Goal: Task Accomplishment & Management: Use online tool/utility

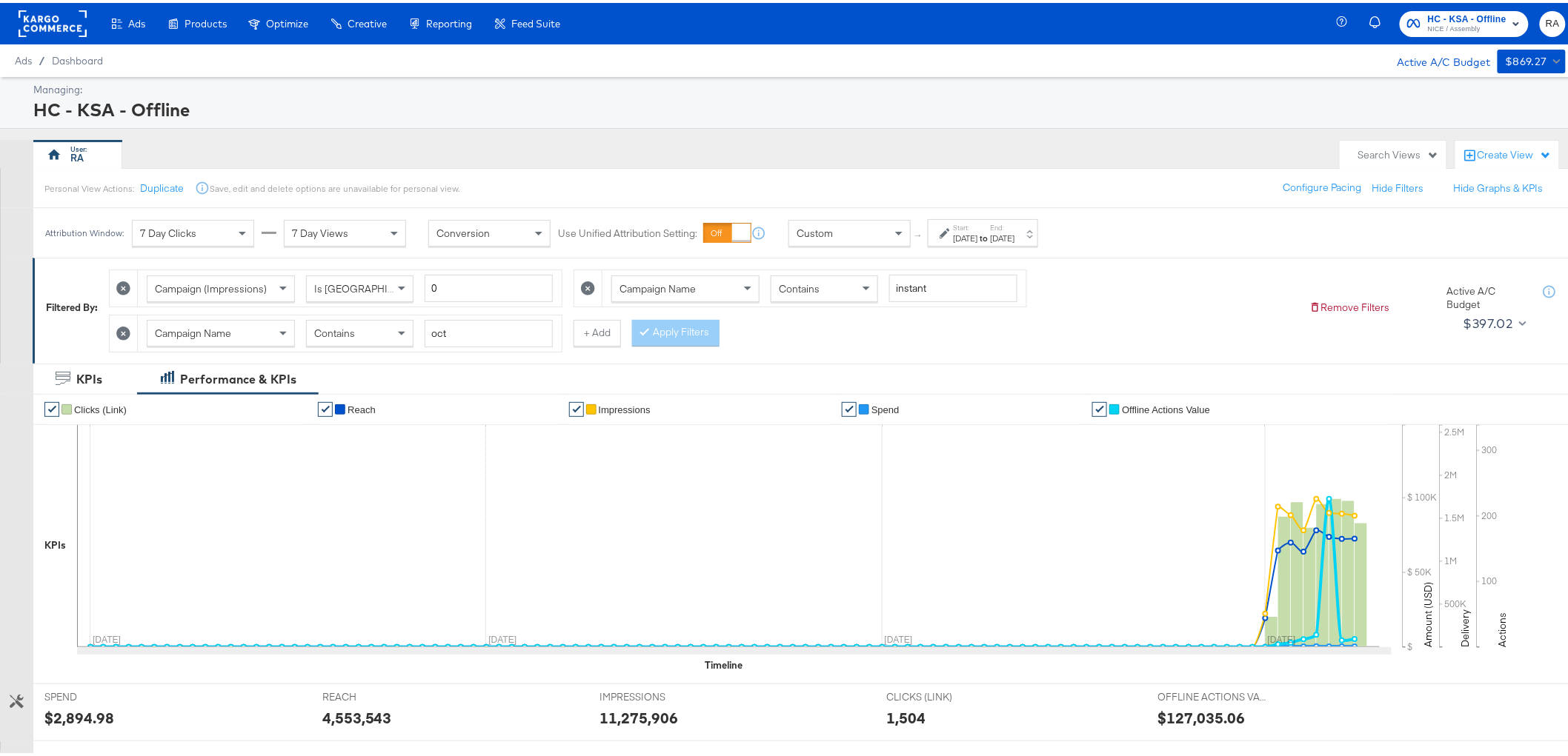
click at [1015, 220] on label "End:" at bounding box center [1002, 225] width 24 height 10
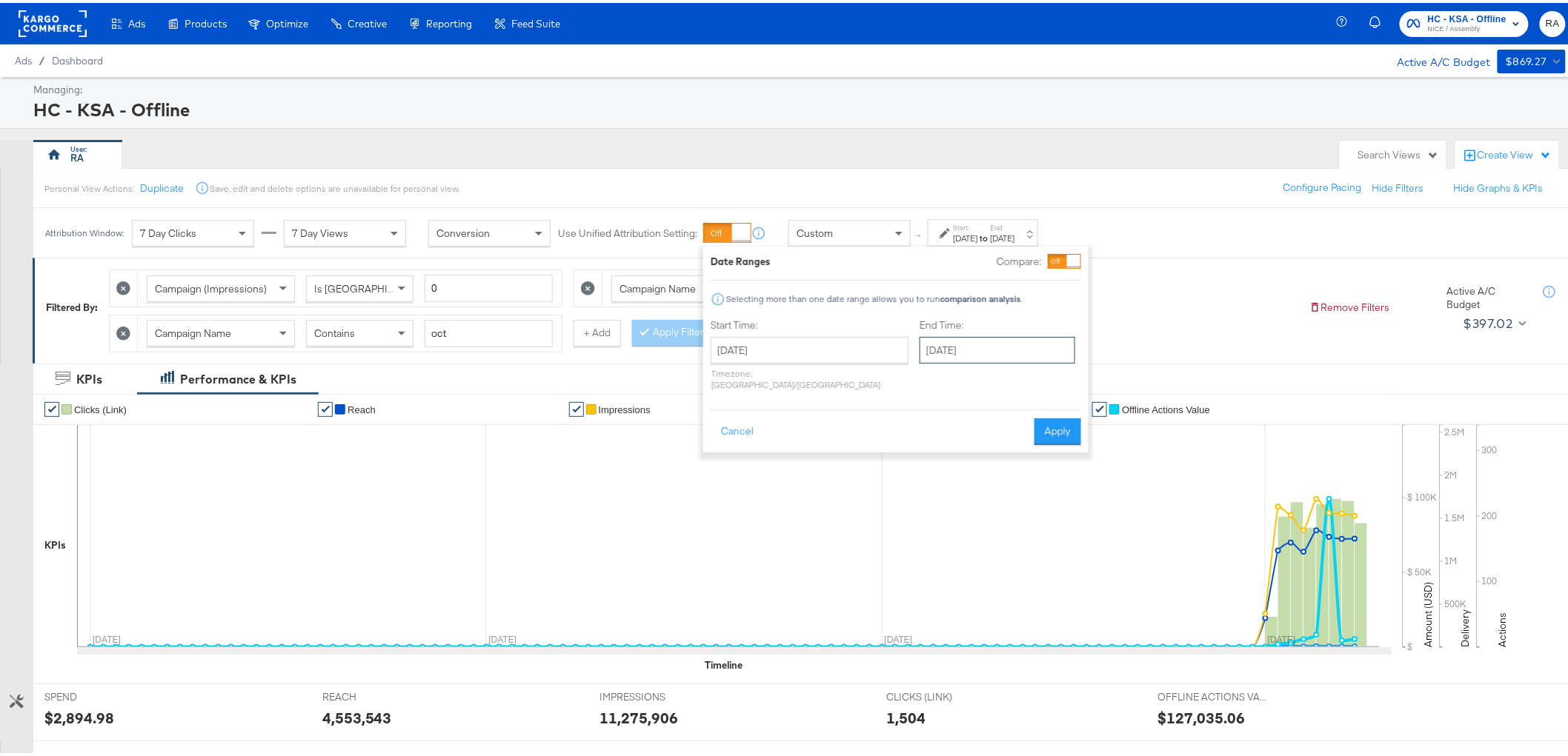
click at [971, 345] on input "[DATE]" at bounding box center [996, 348] width 155 height 27
click at [1075, 447] on td "11" at bounding box center [1087, 442] width 25 height 20
type input "[DATE]"
click at [1055, 415] on button "Apply" at bounding box center [1062, 429] width 46 height 27
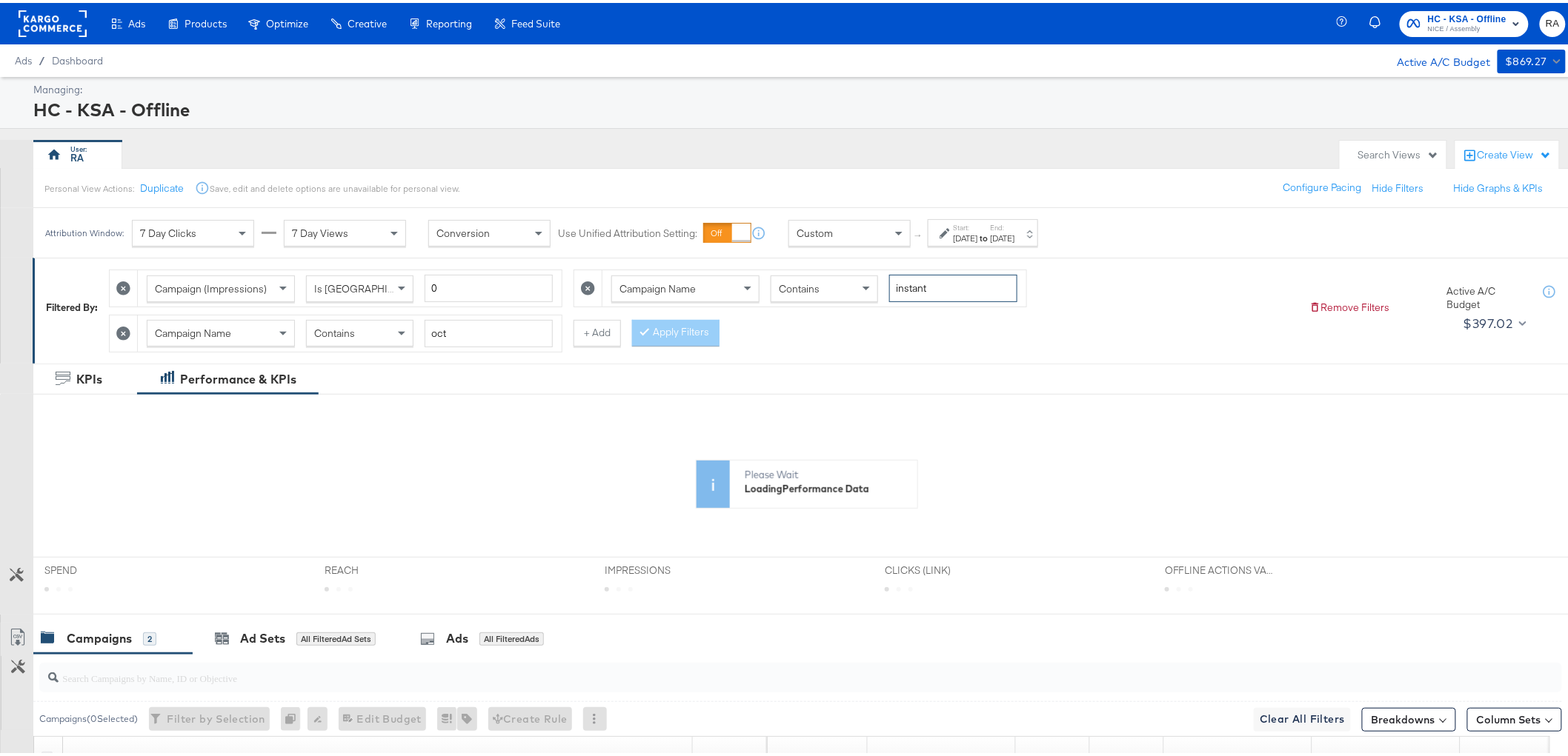
click at [928, 288] on input "instant" at bounding box center [953, 286] width 128 height 27
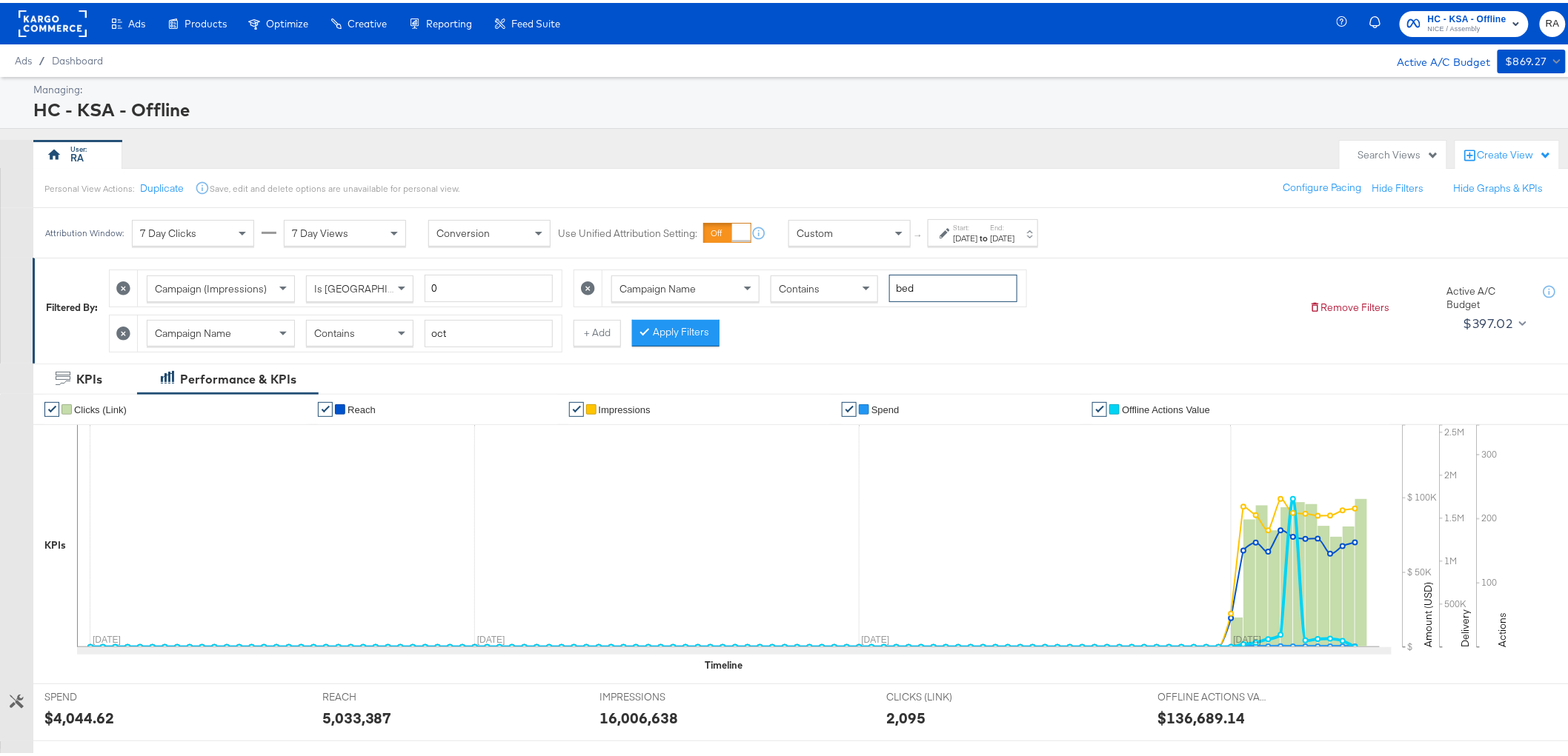
type input "bed"
click at [513, 336] on input "oct" at bounding box center [489, 330] width 128 height 27
click at [352, 322] on div "Contains" at bounding box center [360, 330] width 106 height 25
click at [497, 321] on input "oct" at bounding box center [489, 330] width 128 height 27
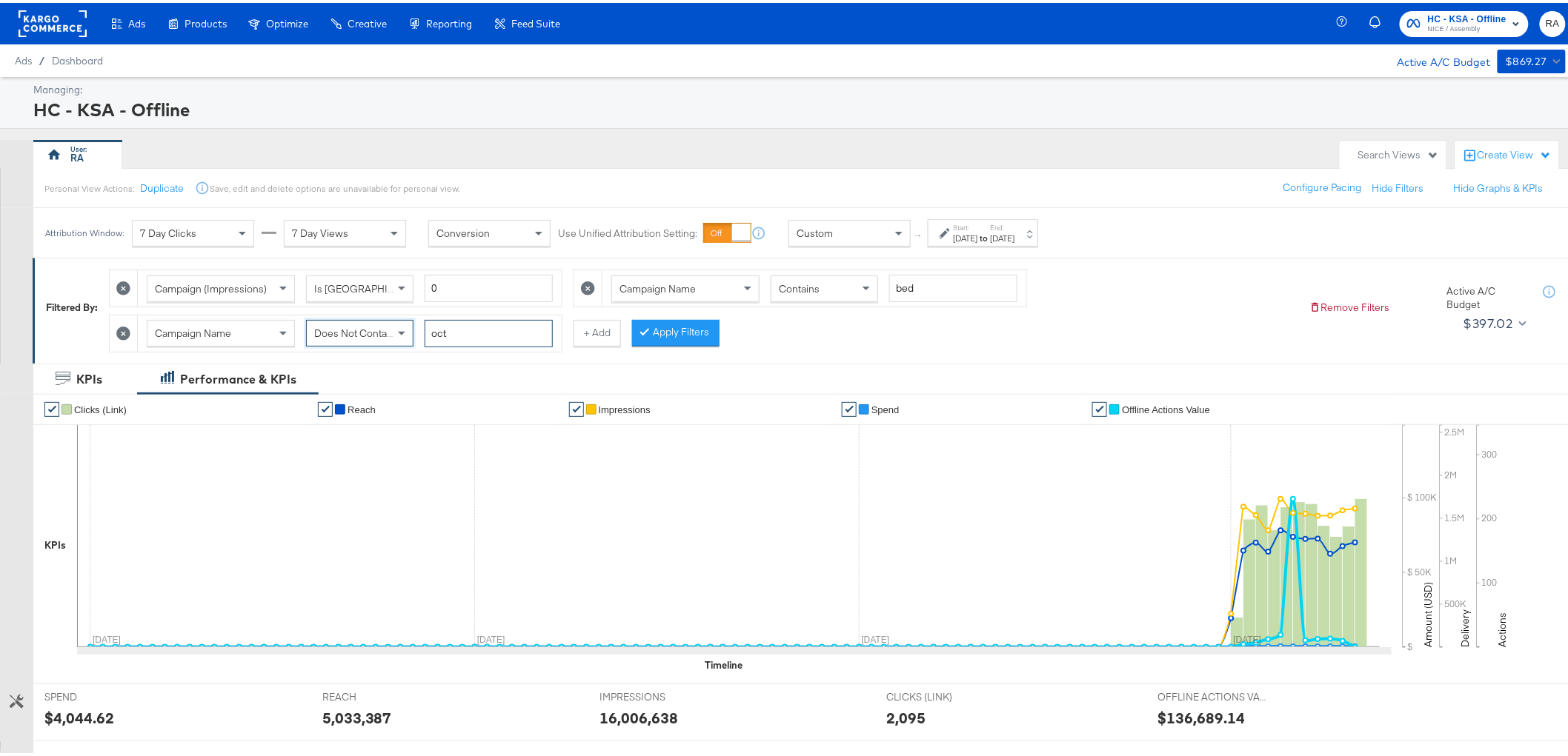
click at [497, 321] on input "oct" at bounding box center [489, 330] width 128 height 27
click at [365, 336] on span "Does Not Contain" at bounding box center [354, 330] width 81 height 14
click at [691, 337] on button "Apply Filters" at bounding box center [675, 330] width 88 height 27
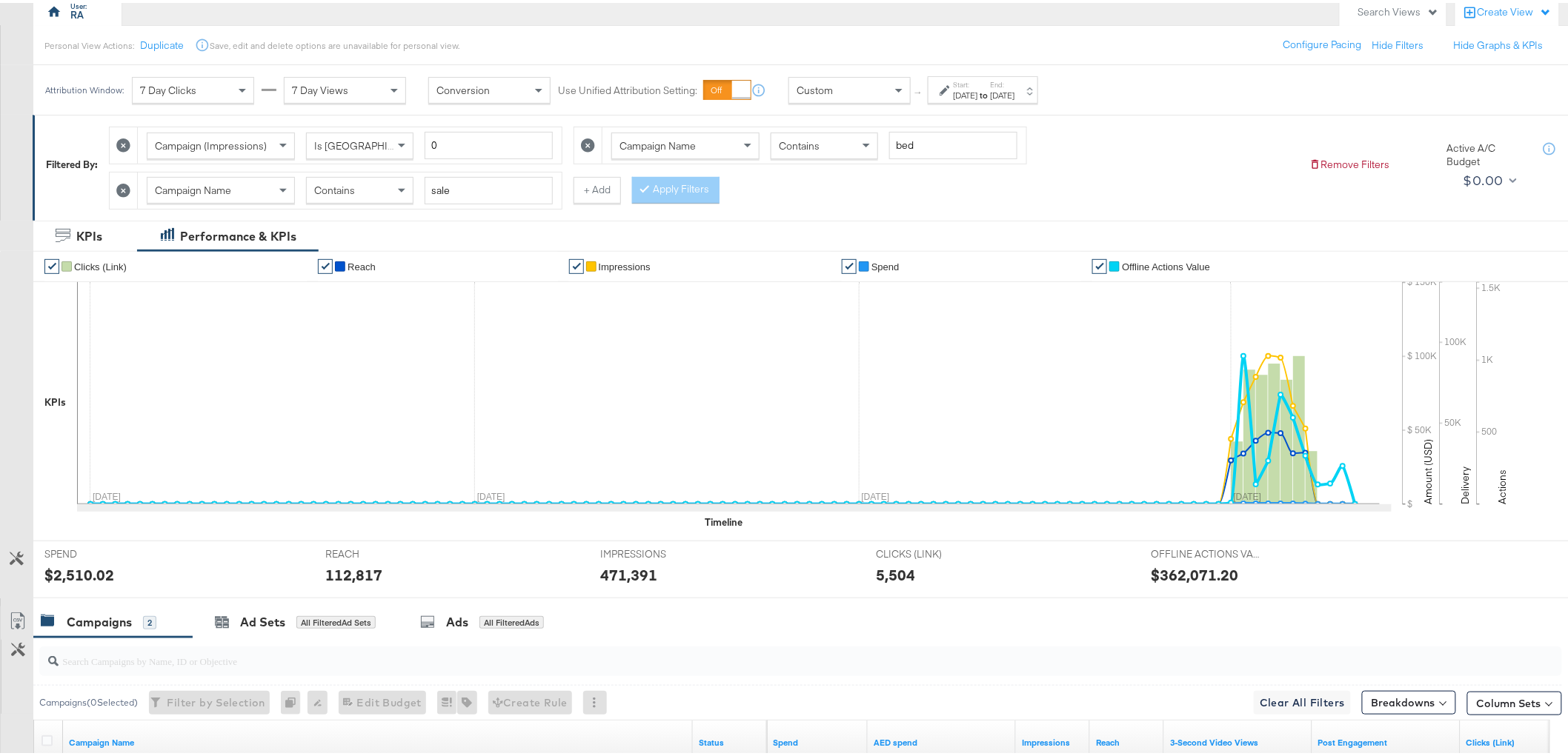
scroll to position [100, 0]
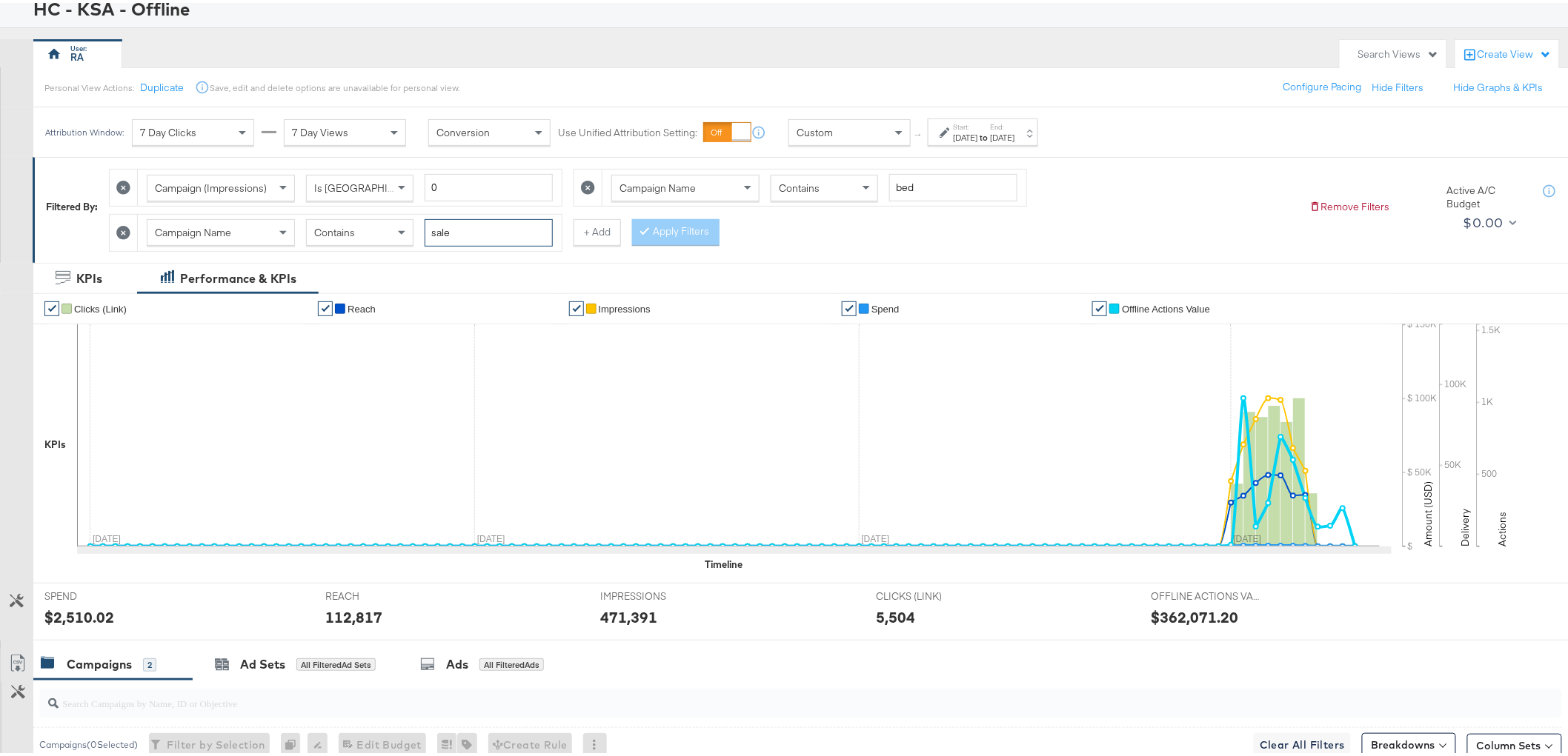
click at [491, 238] on input "sale" at bounding box center [489, 230] width 128 height 27
type input "view"
click at [600, 224] on button "+ Add" at bounding box center [597, 230] width 47 height 27
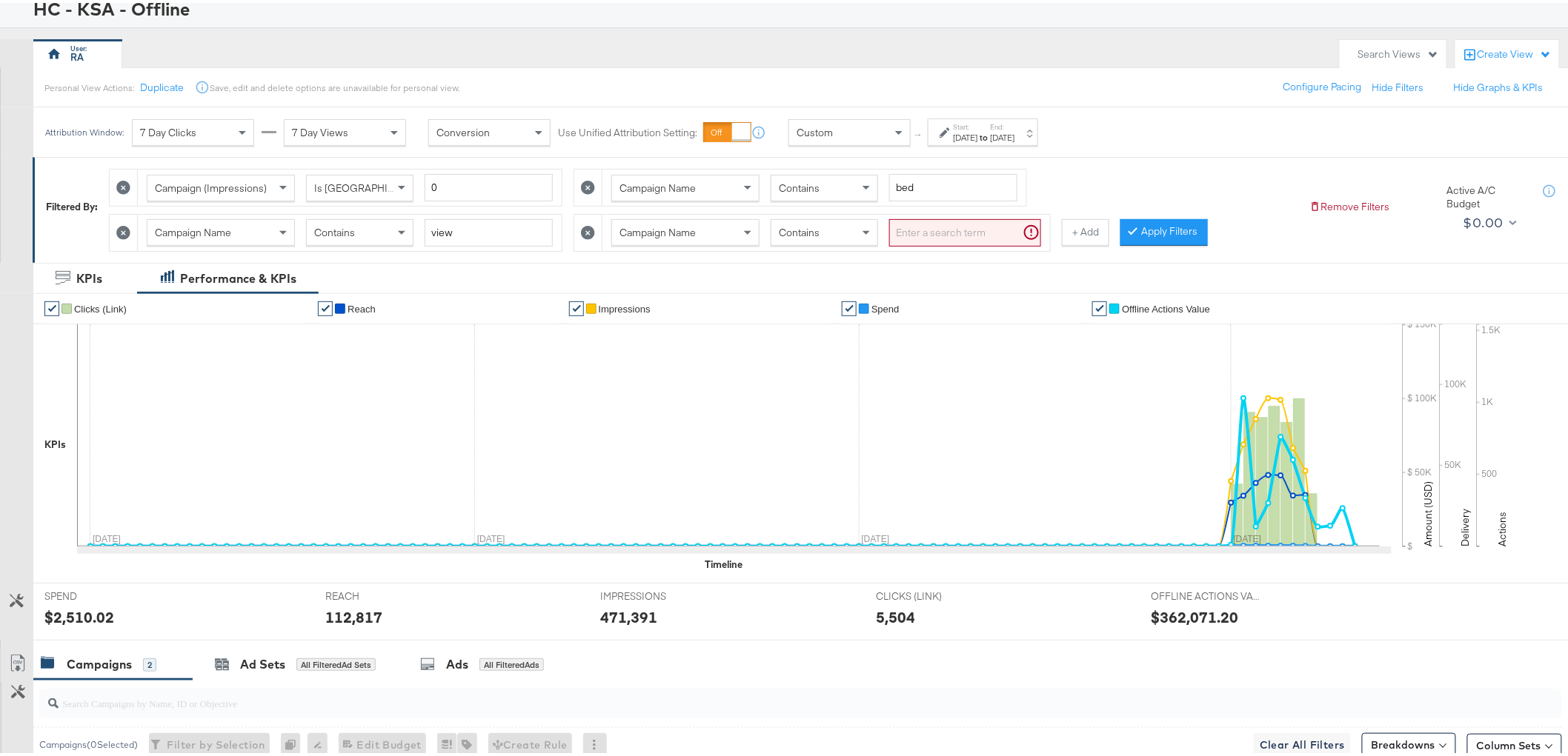
click at [119, 230] on icon at bounding box center [123, 230] width 14 height 14
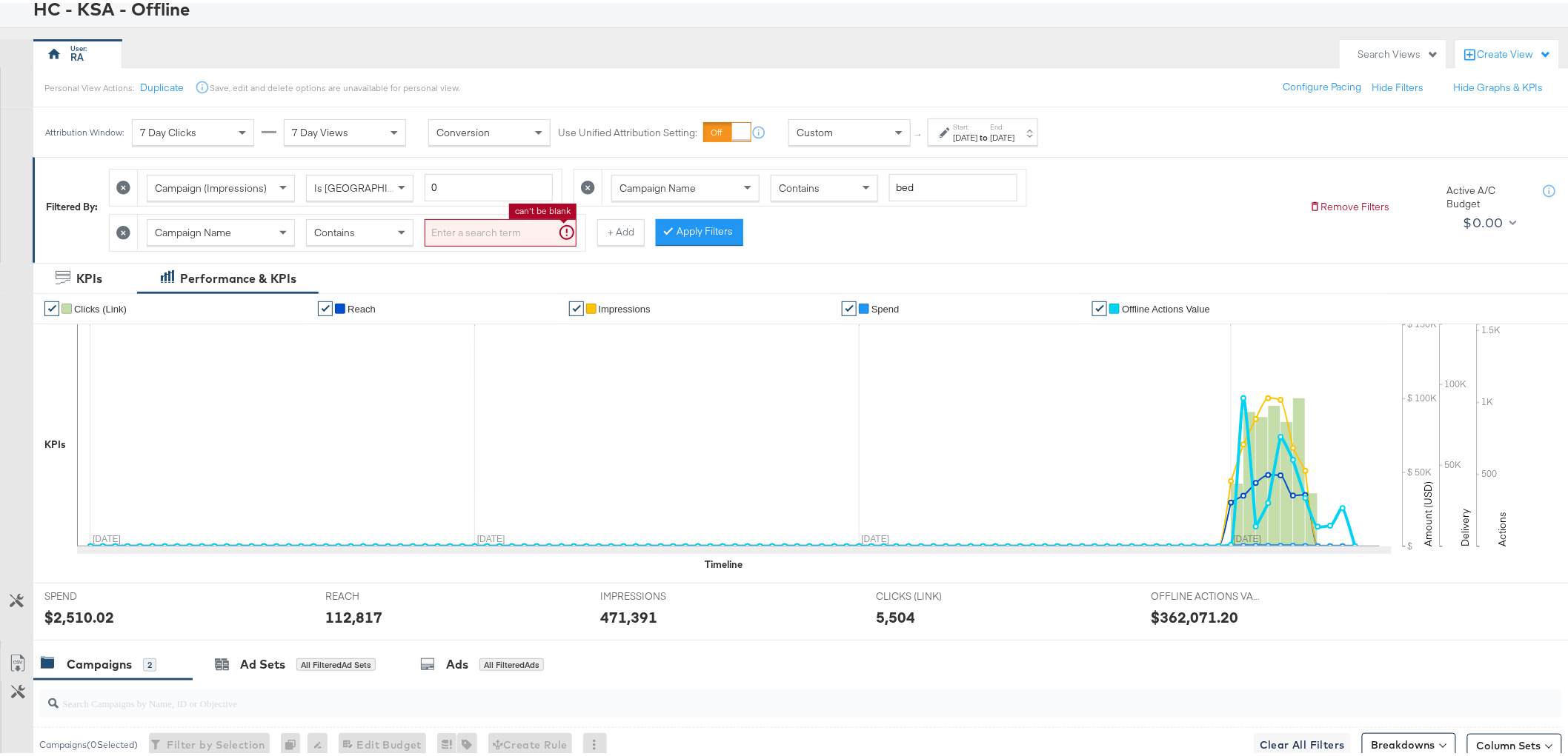
click at [495, 226] on input "search" at bounding box center [500, 230] width 152 height 27
type input "shukran"
drag, startPoint x: 311, startPoint y: 231, endPoint x: 328, endPoint y: 236, distance: 17.7
click at [311, 231] on div "Contains" at bounding box center [360, 230] width 106 height 25
click at [686, 236] on button "Apply Filters" at bounding box center [675, 230] width 88 height 27
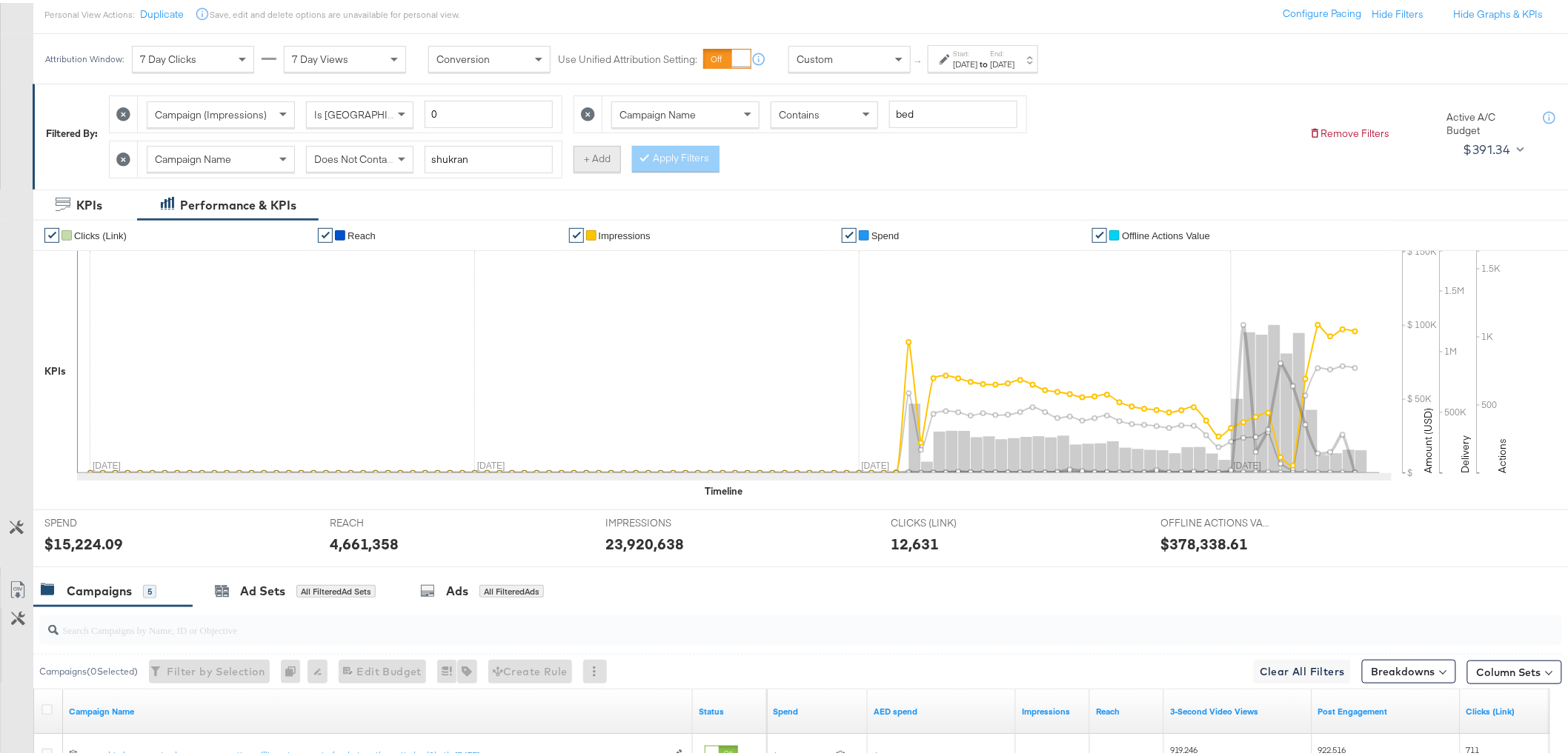
scroll to position [31, 0]
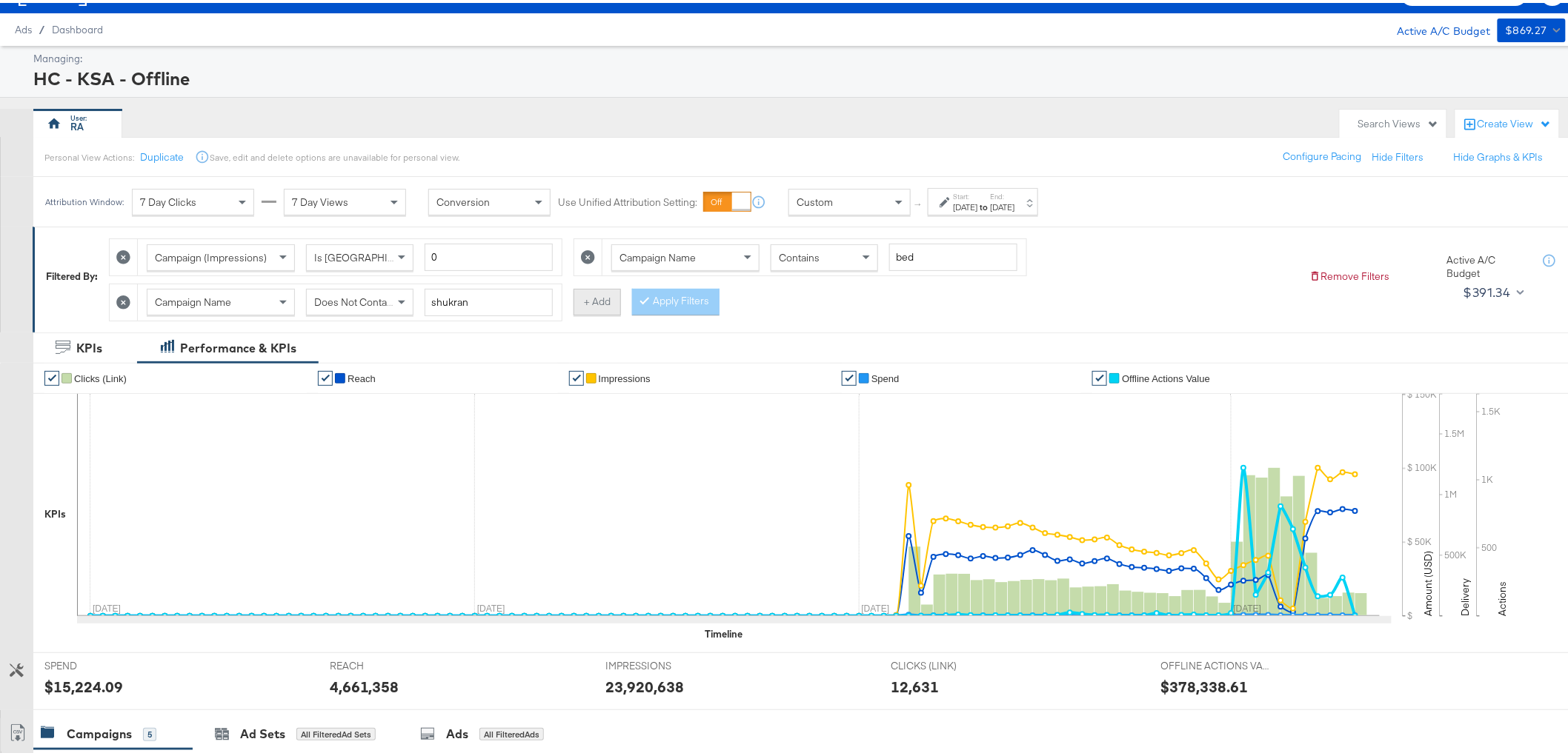
click at [586, 291] on button "+ Add" at bounding box center [597, 299] width 47 height 27
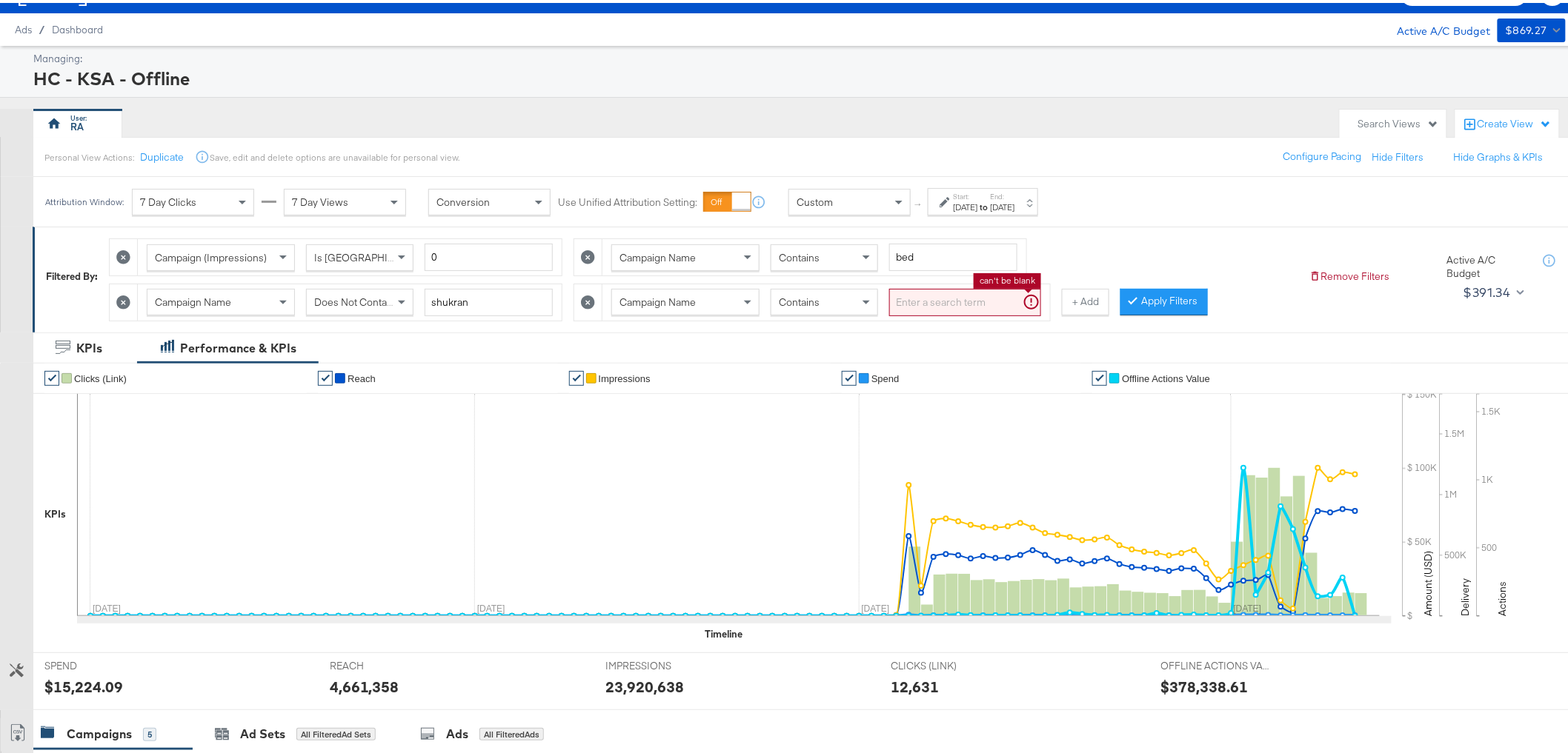
click at [939, 293] on input "search" at bounding box center [965, 299] width 152 height 27
type input "reach"
click at [1112, 289] on button "Apply Filters" at bounding box center [1140, 299] width 88 height 27
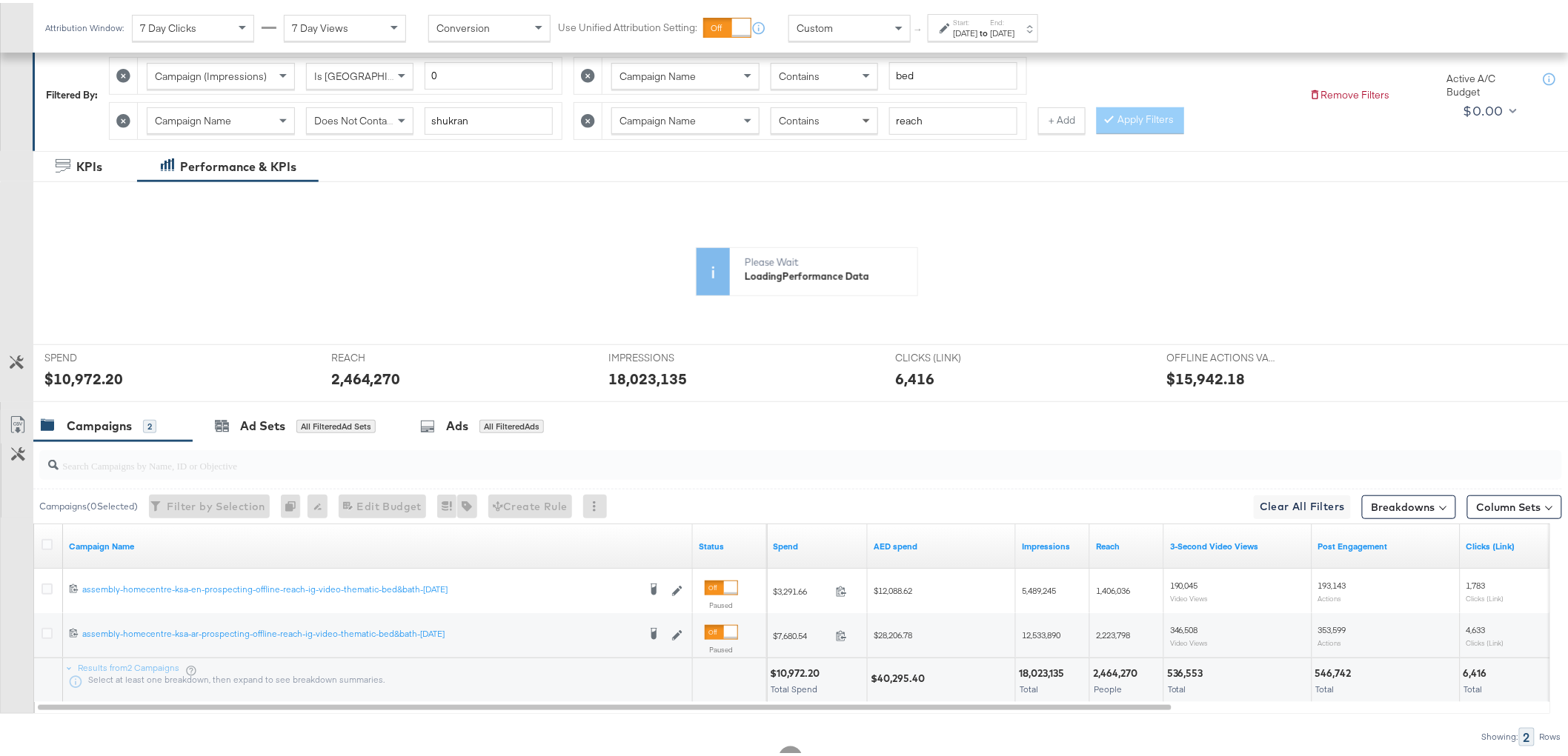
scroll to position [183, 0]
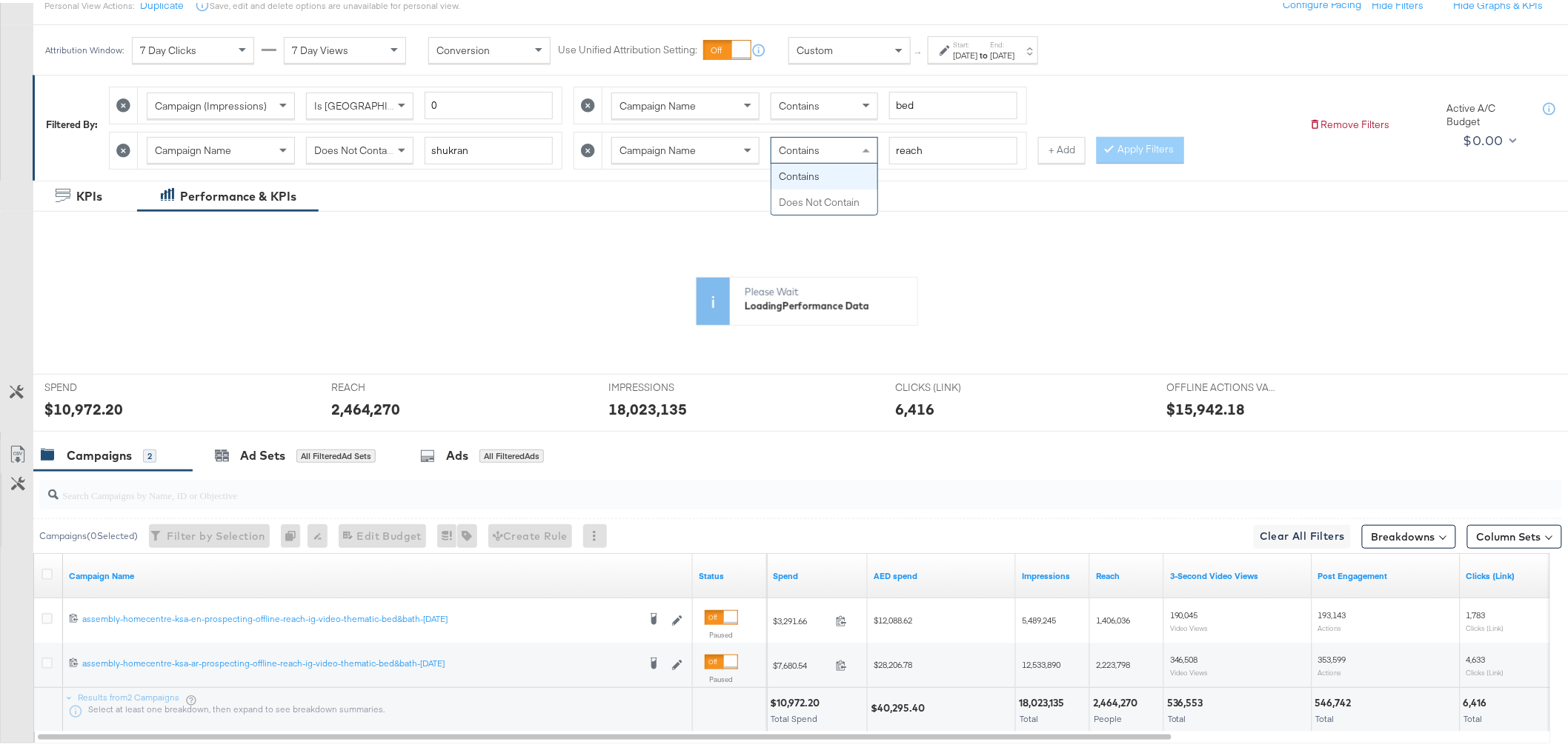
click at [849, 153] on div "Contains" at bounding box center [825, 148] width 106 height 25
click at [829, 146] on div "Contains" at bounding box center [825, 148] width 106 height 25
drag, startPoint x: 823, startPoint y: 197, endPoint x: 1184, endPoint y: 182, distance: 361.3
click at [1126, 150] on button "Apply Filters" at bounding box center [1140, 148] width 88 height 27
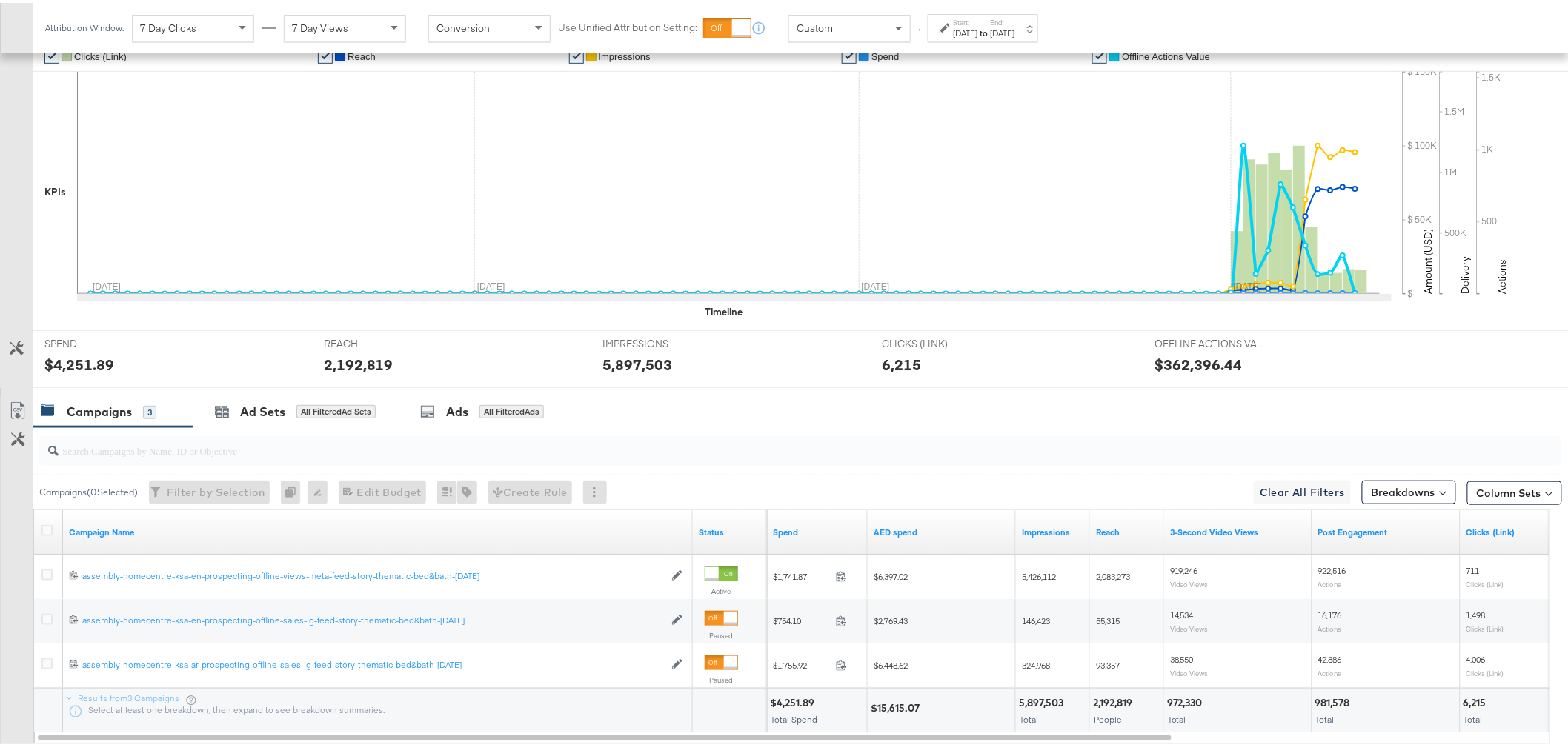
scroll to position [354, 0]
click at [909, 702] on div "$15,615.07" at bounding box center [897, 705] width 53 height 14
copy div "15,615.07"
click at [1043, 699] on div "5,897,503" at bounding box center [1043, 699] width 49 height 14
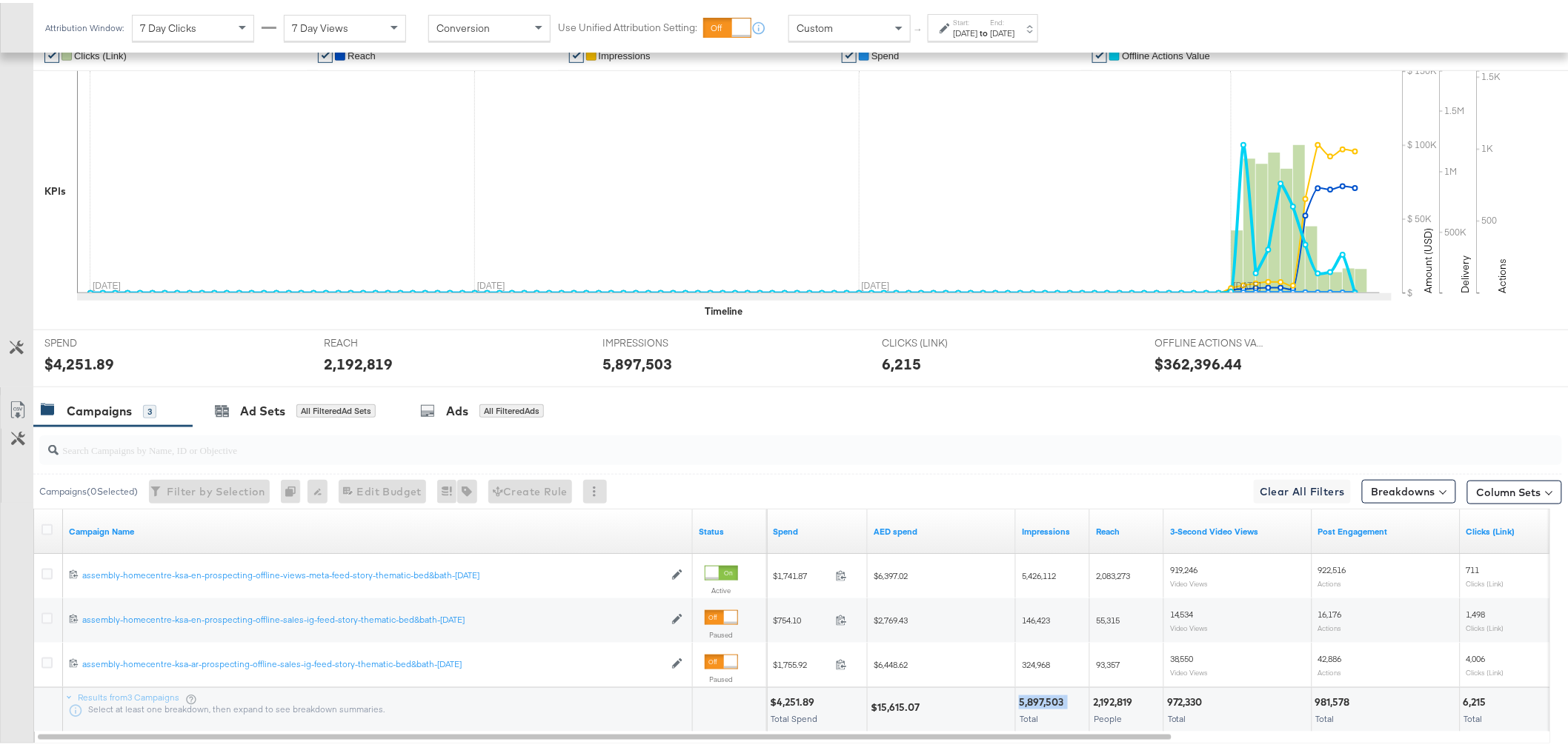
click at [1043, 699] on div "5,897,503" at bounding box center [1043, 699] width 49 height 14
copy div "5,897,503"
click at [1106, 692] on div "2,192,819" at bounding box center [1114, 699] width 43 height 14
copy div "2,192,819"
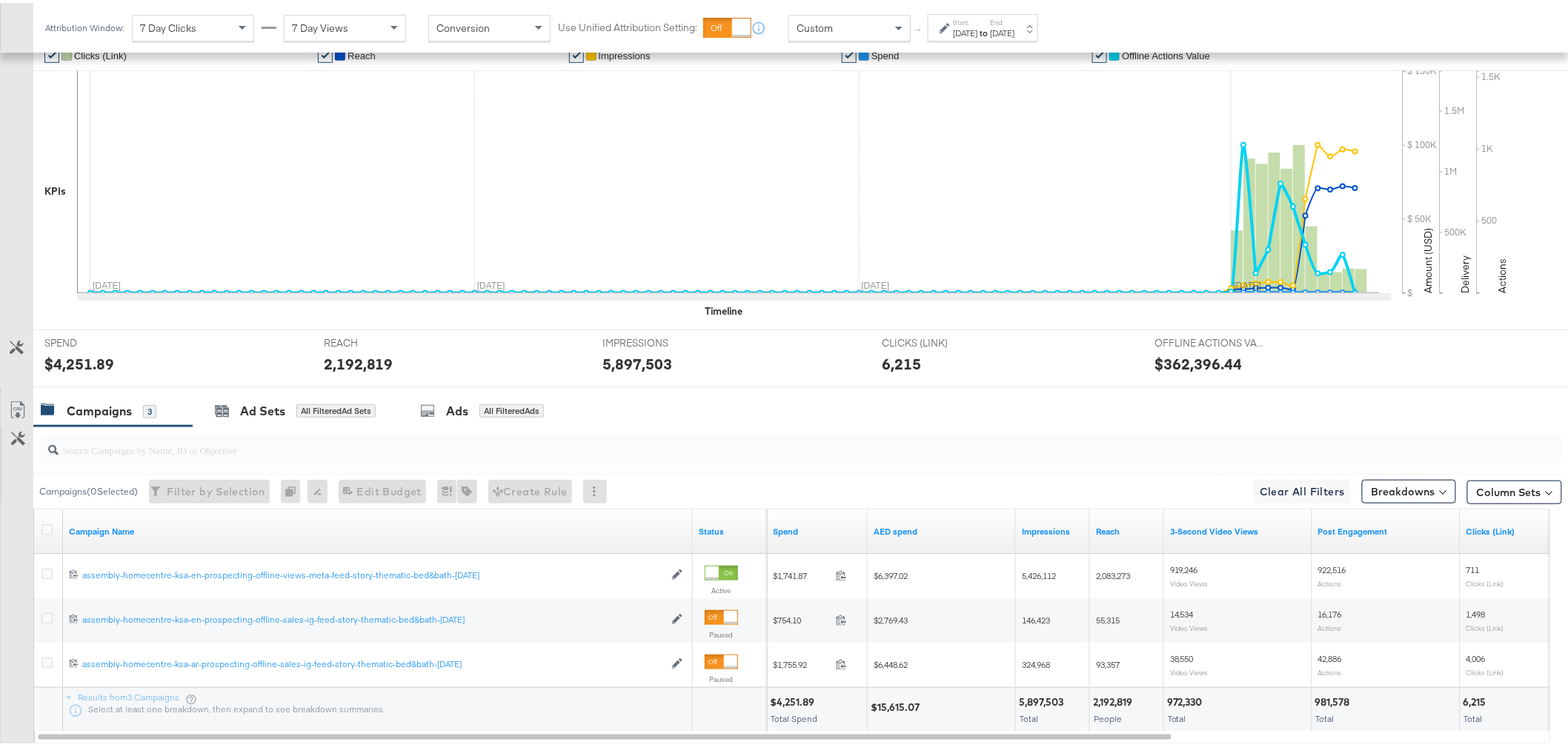
click at [1184, 697] on div "972,330" at bounding box center [1186, 699] width 40 height 14
copy div "972,330"
click at [1339, 702] on div "981,578" at bounding box center [1334, 699] width 40 height 14
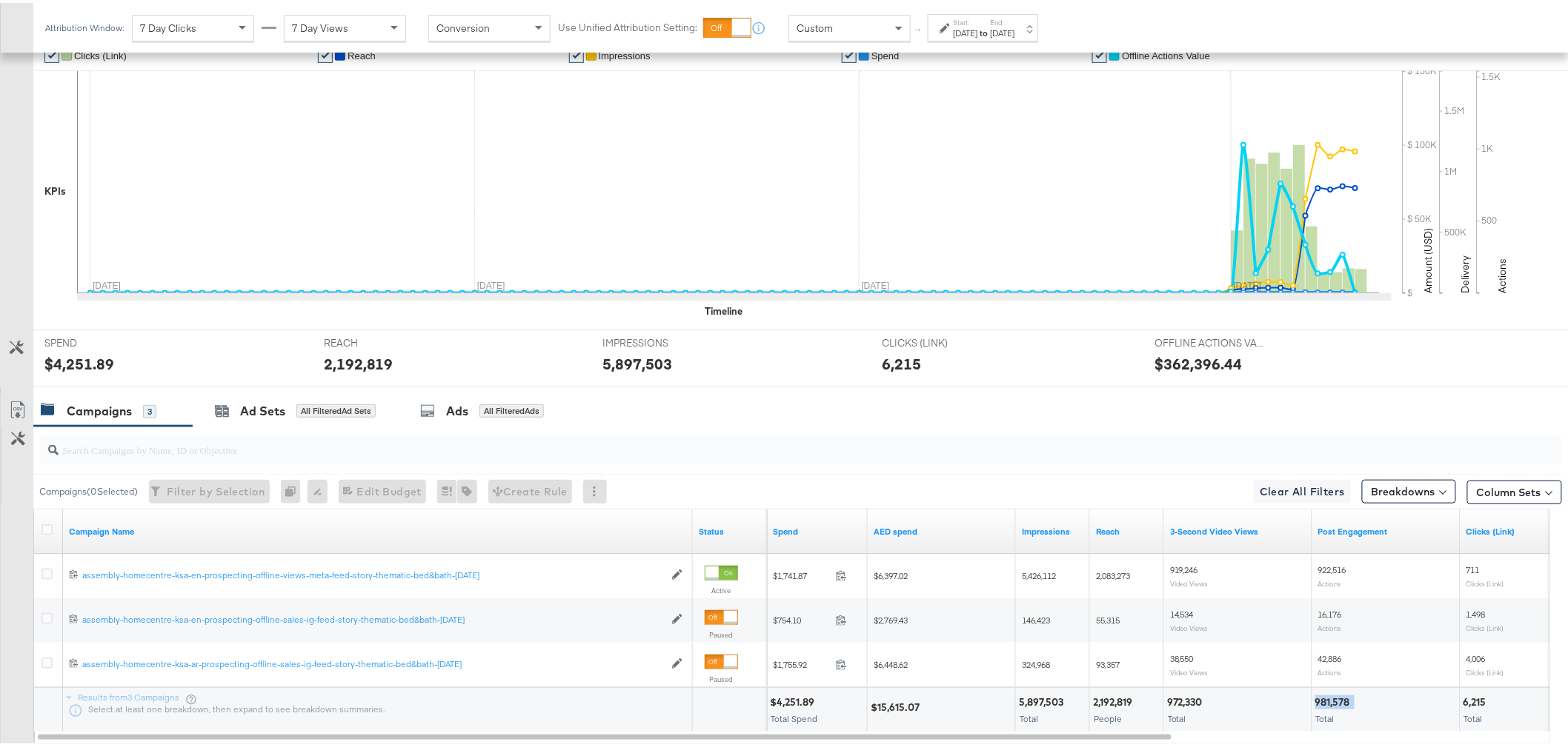
copy div "981,578"
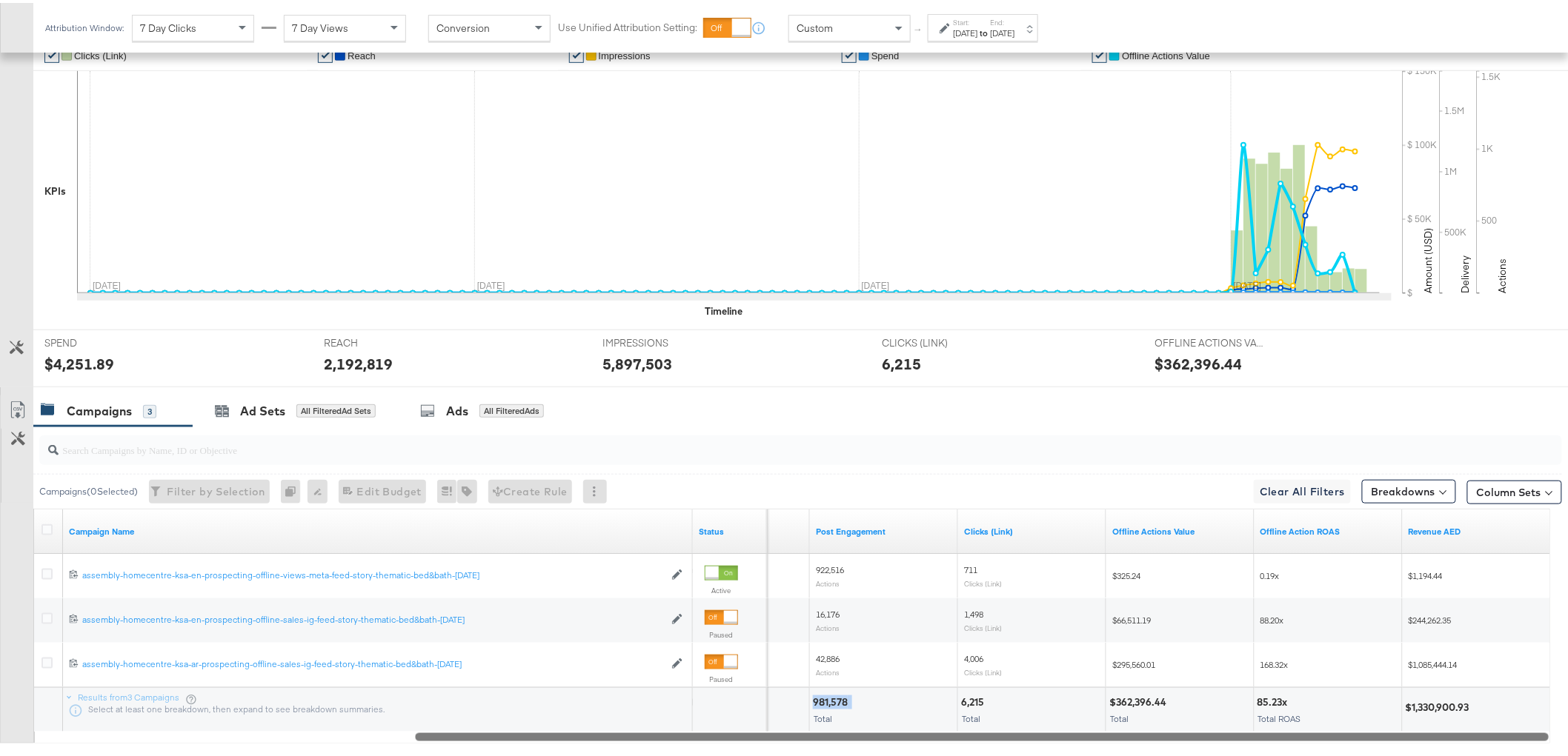
drag, startPoint x: 1135, startPoint y: 732, endPoint x: 1529, endPoint y: 704, distance: 395.0
click at [1531, 705] on div "Campaign Name Status 3-Second Video Views Post Engagement Clicks (Link) Offline…" at bounding box center [792, 623] width 1517 height 235
click at [1448, 707] on div "$1,330,900.93" at bounding box center [1440, 705] width 69 height 14
copy div "1,330,900.93"
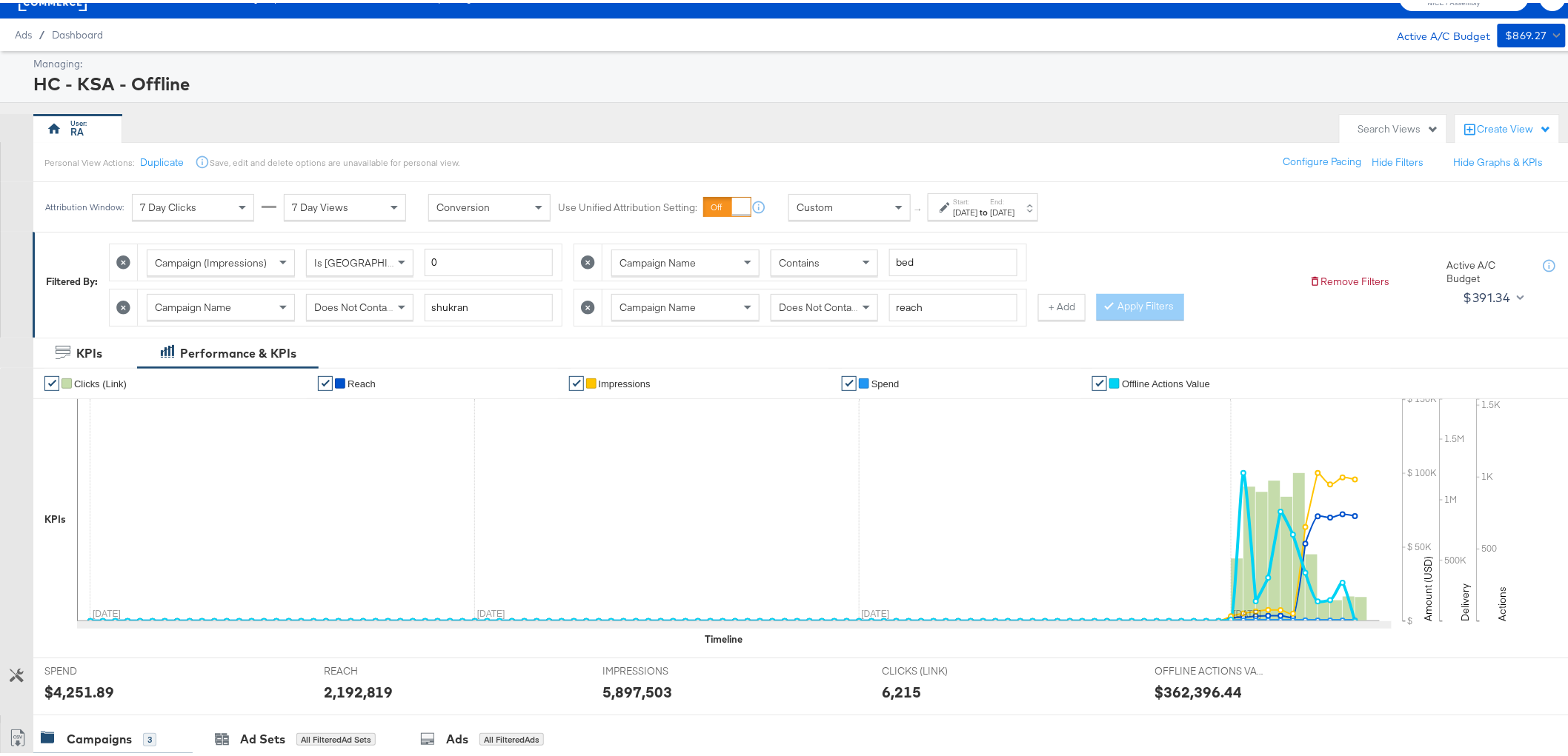
scroll to position [25, 0]
click at [821, 306] on span "Does Not Contain" at bounding box center [819, 305] width 81 height 14
click at [1113, 313] on button "Apply Filters" at bounding box center [1140, 305] width 88 height 27
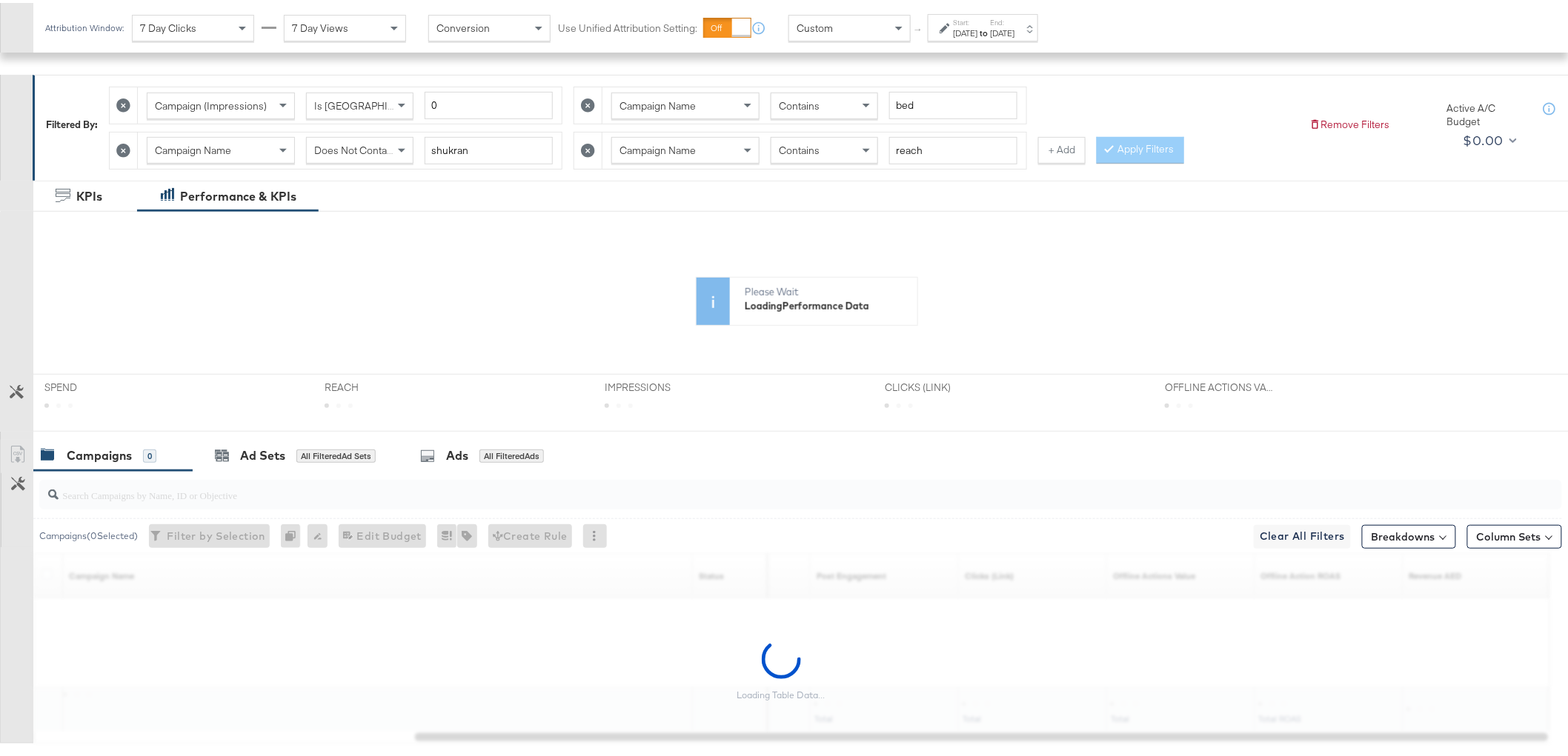
scroll to position [266, 0]
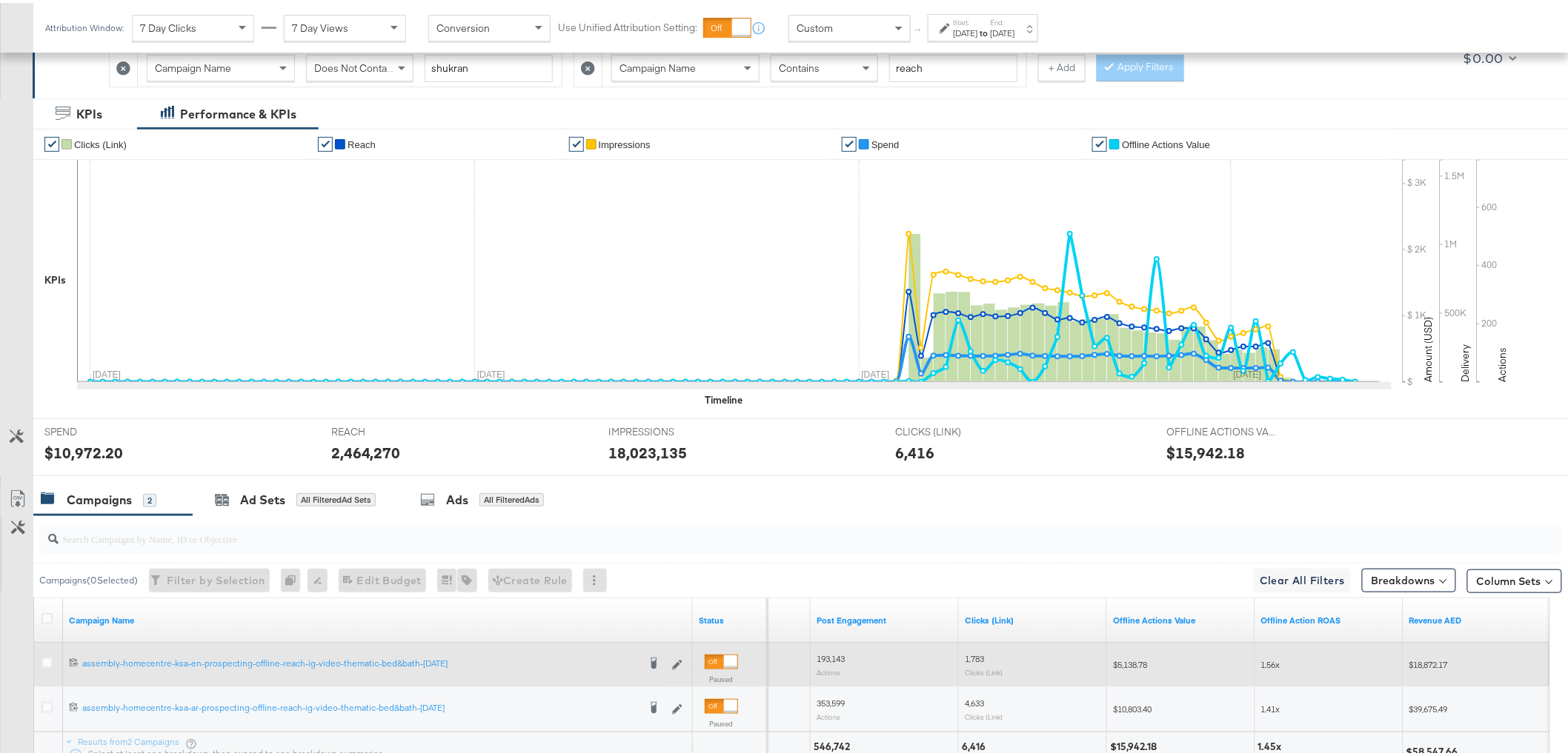
drag, startPoint x: 901, startPoint y: 651, endPoint x: 522, endPoint y: 646, distance: 379.0
click at [34, 640] on div "120231653291740545 assembly-homecentre-ksa-en-prospecting-offline-reach-ig-vide…" at bounding box center [34, 640] width 0 height 0
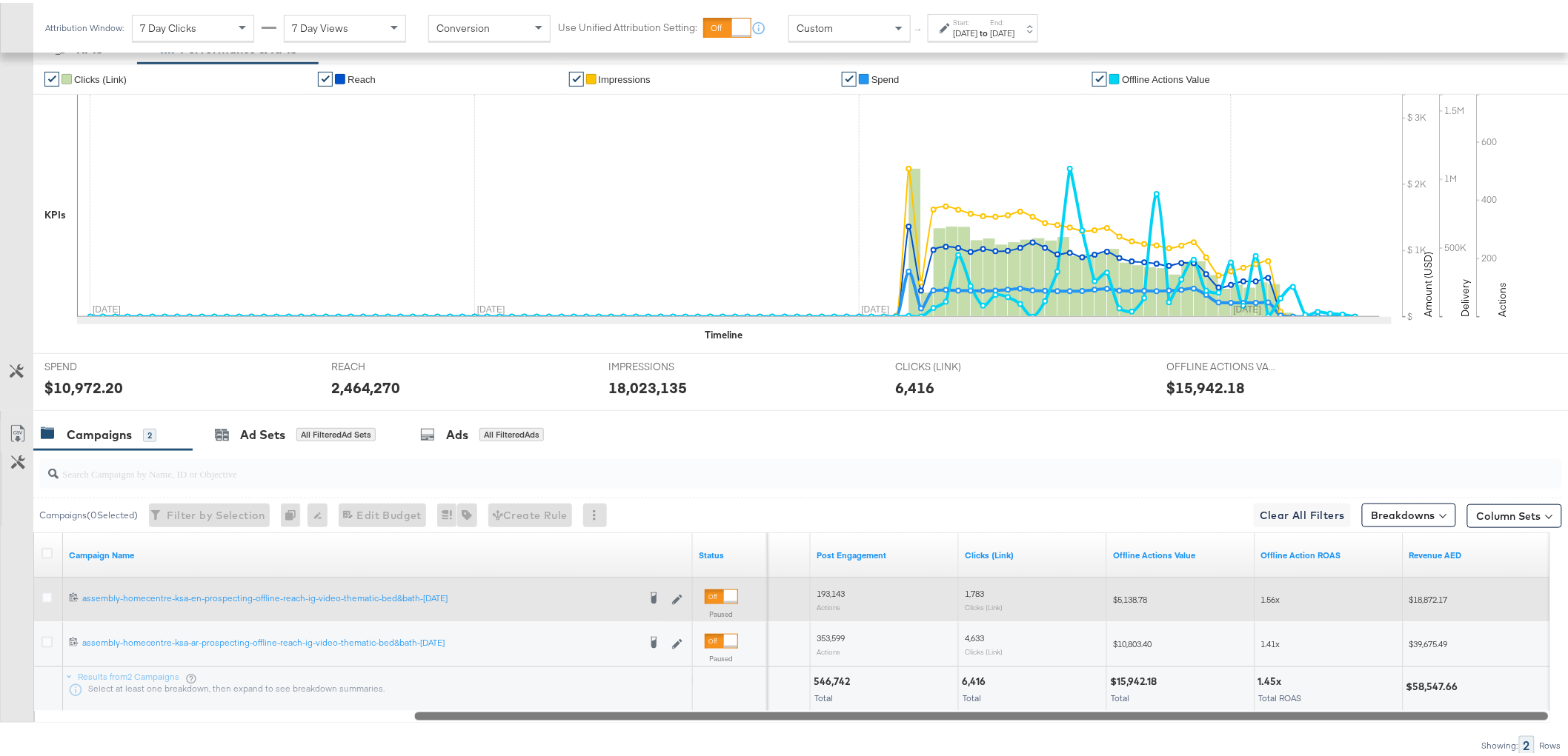
scroll to position [393, 0]
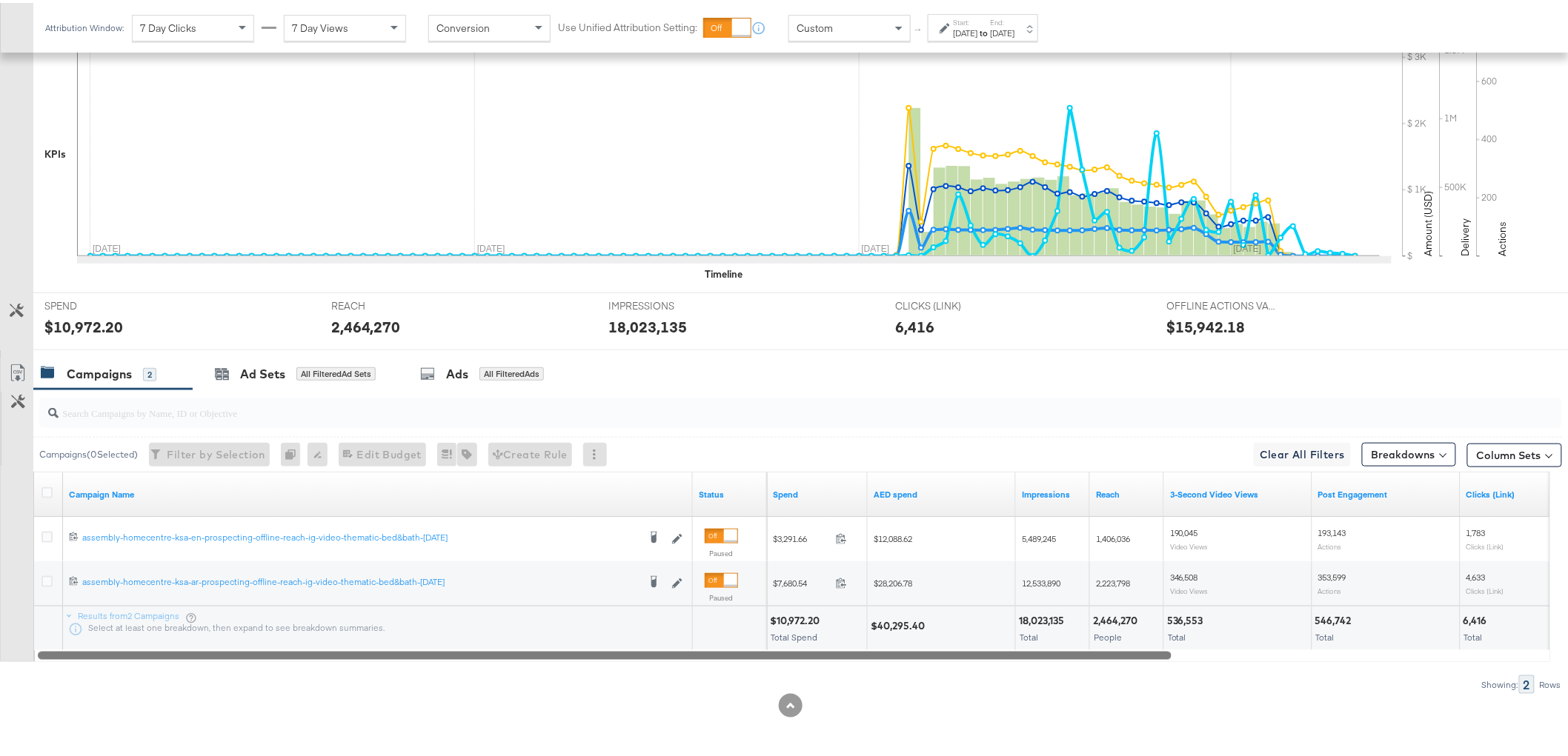
drag, startPoint x: 918, startPoint y: 657, endPoint x: 635, endPoint y: 668, distance: 283.2
click at [498, 658] on div at bounding box center [604, 652] width 1134 height 13
click at [950, 680] on div "Showing: 2 Rows" at bounding box center [780, 682] width 1561 height 18
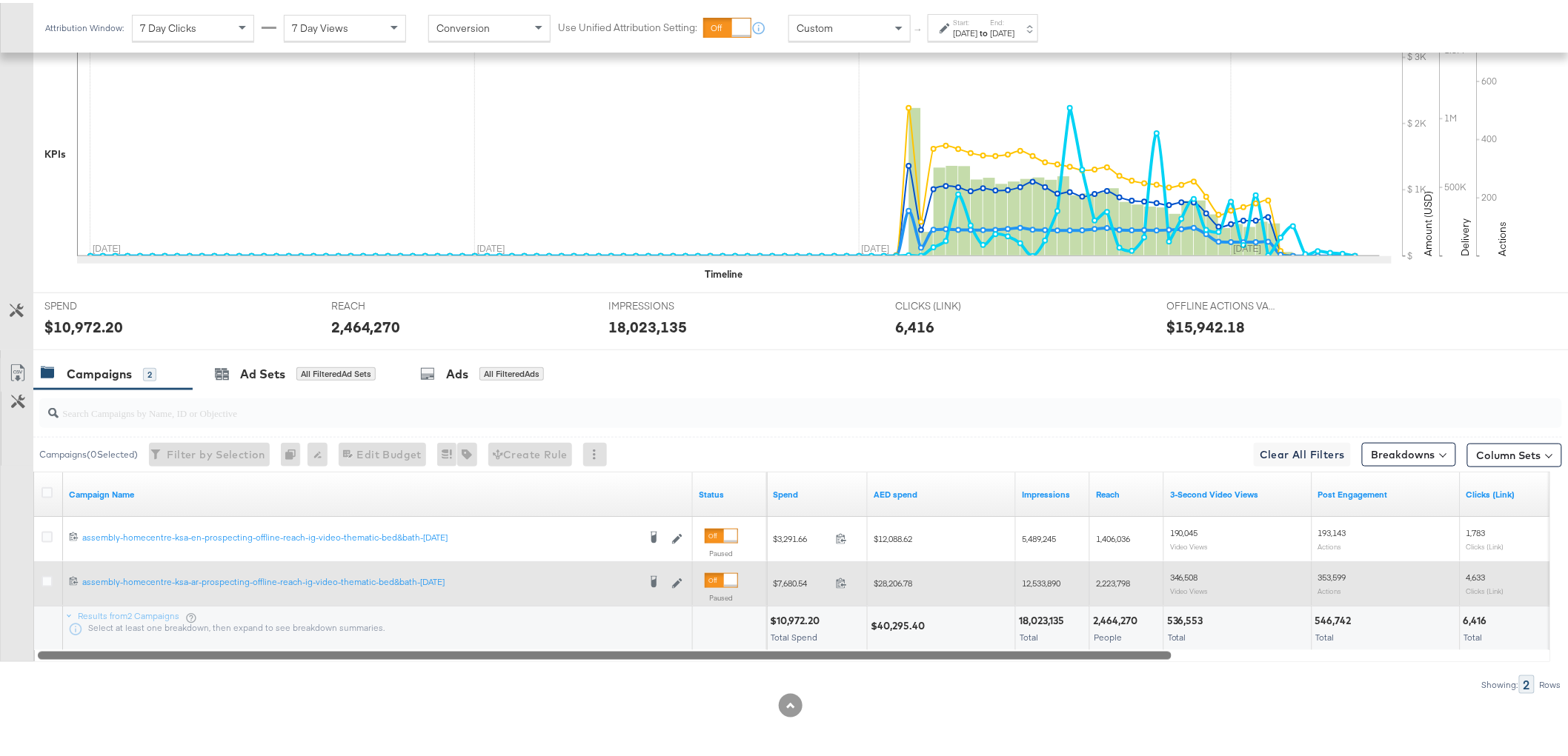
click at [1042, 581] on span "12,533,890" at bounding box center [1041, 580] width 39 height 12
copy span "12,533,890"
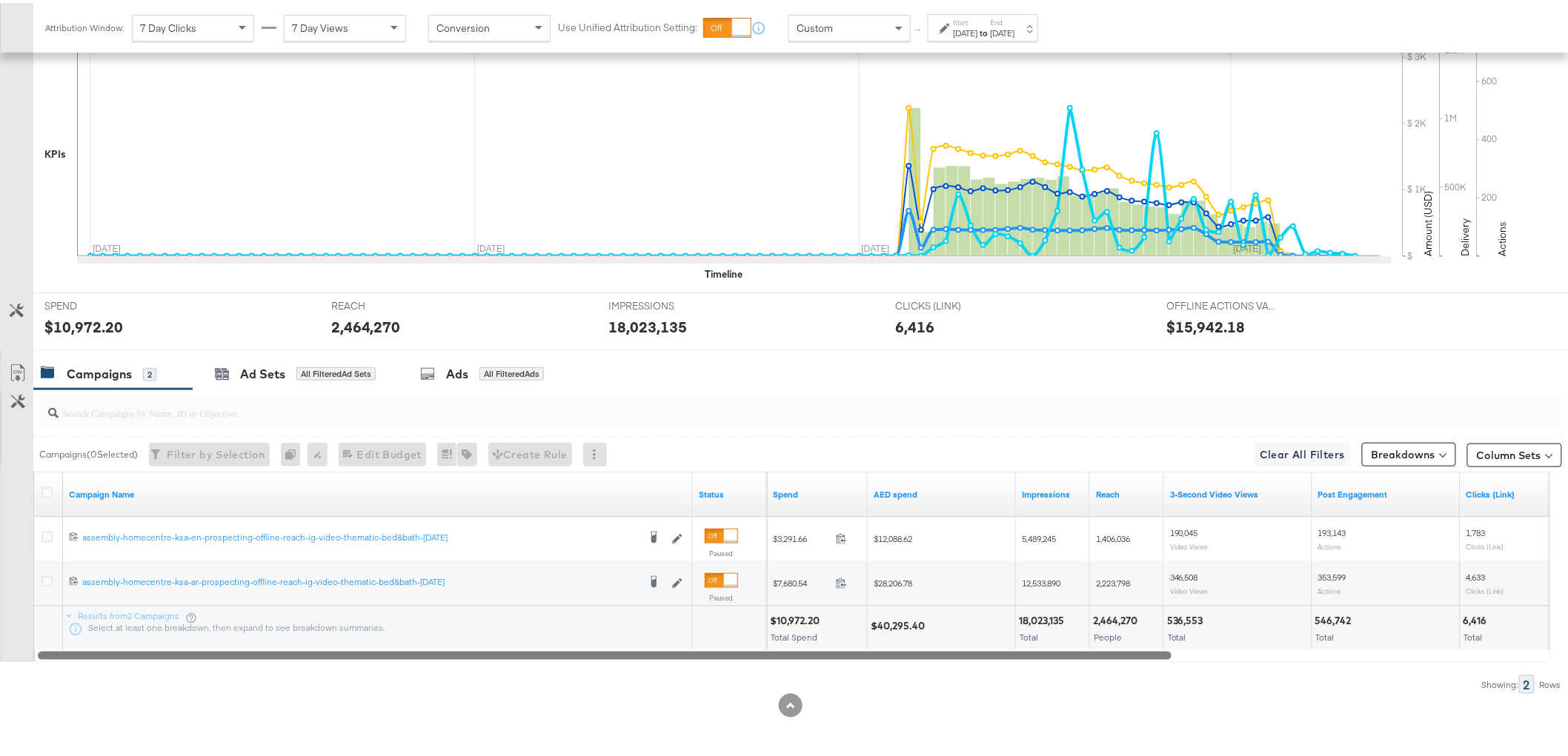
click at [1050, 620] on div "18,023,135" at bounding box center [1043, 618] width 49 height 14
copy div "18,023,135"
click at [1108, 617] on div "2,464,270" at bounding box center [1117, 618] width 49 height 14
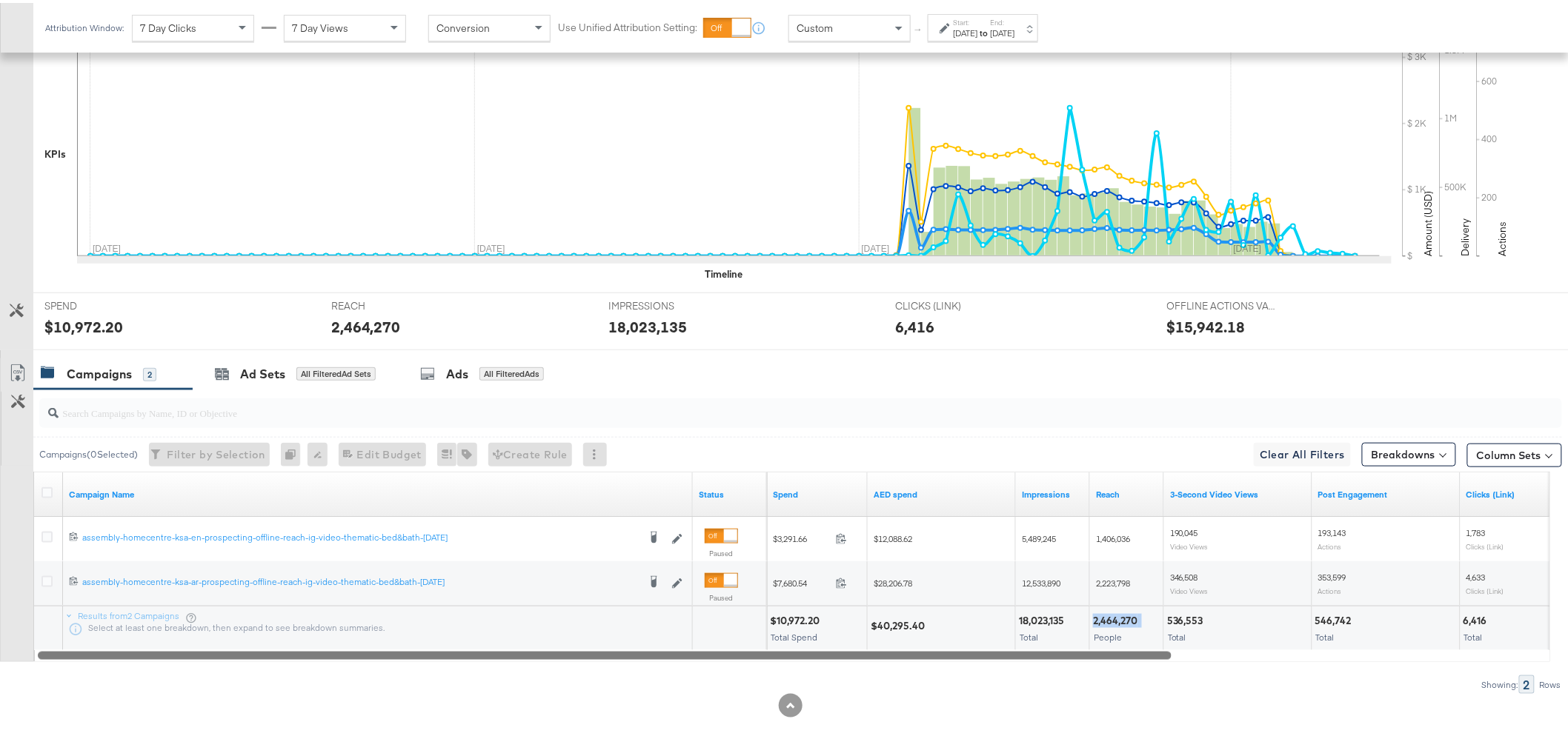
copy div "2,464,270"
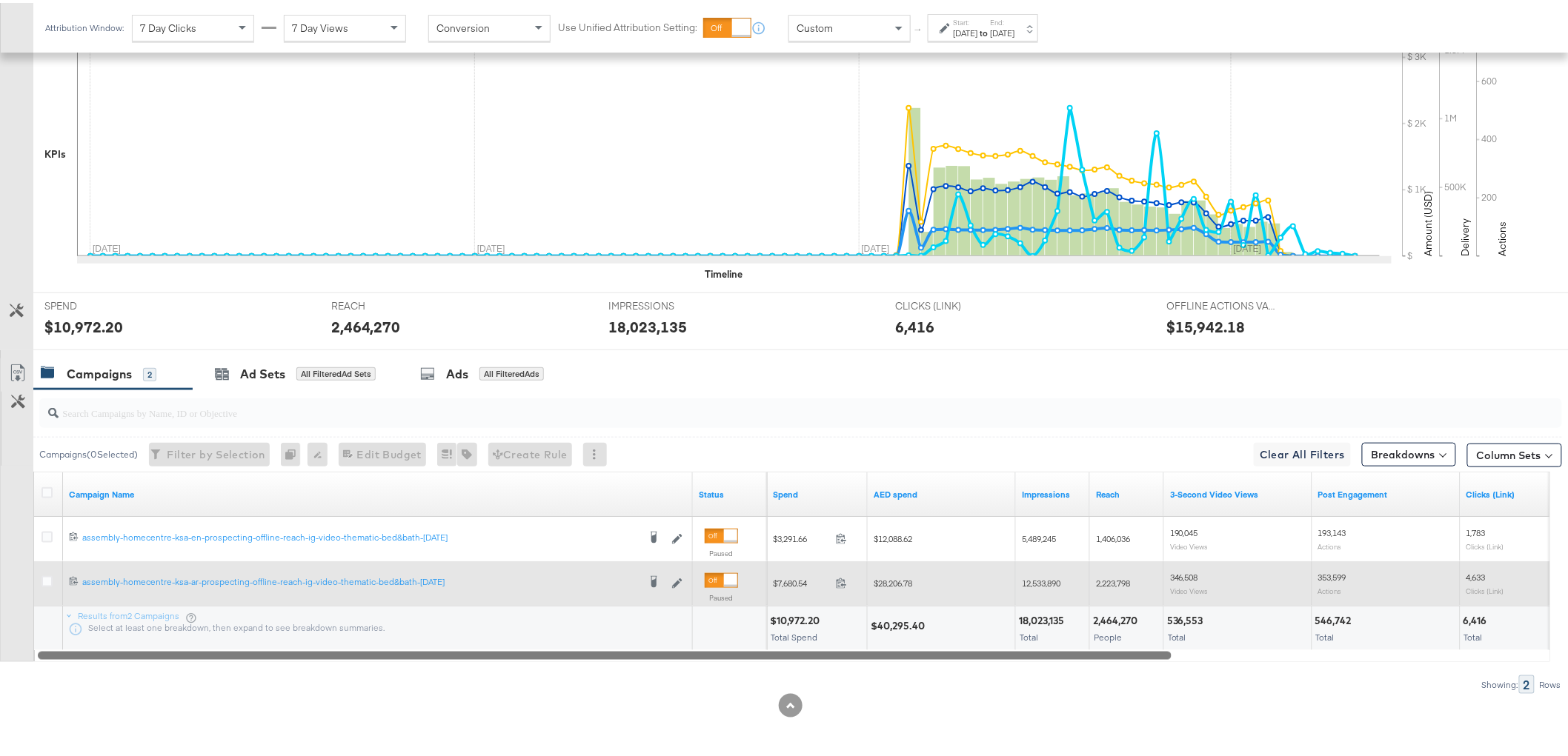
click at [1117, 577] on span "2,223,798" at bounding box center [1112, 580] width 34 height 12
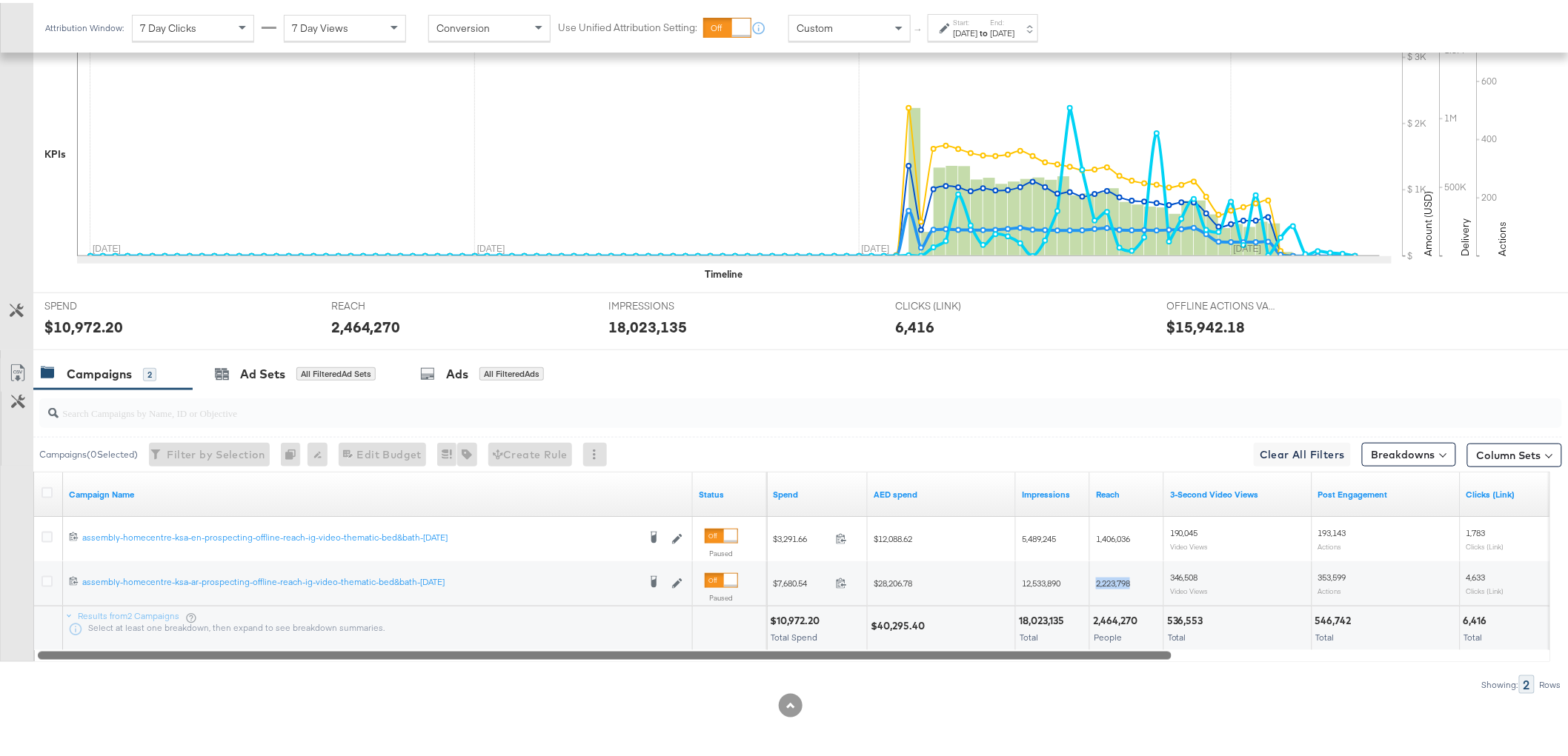
copy span "2,223,798"
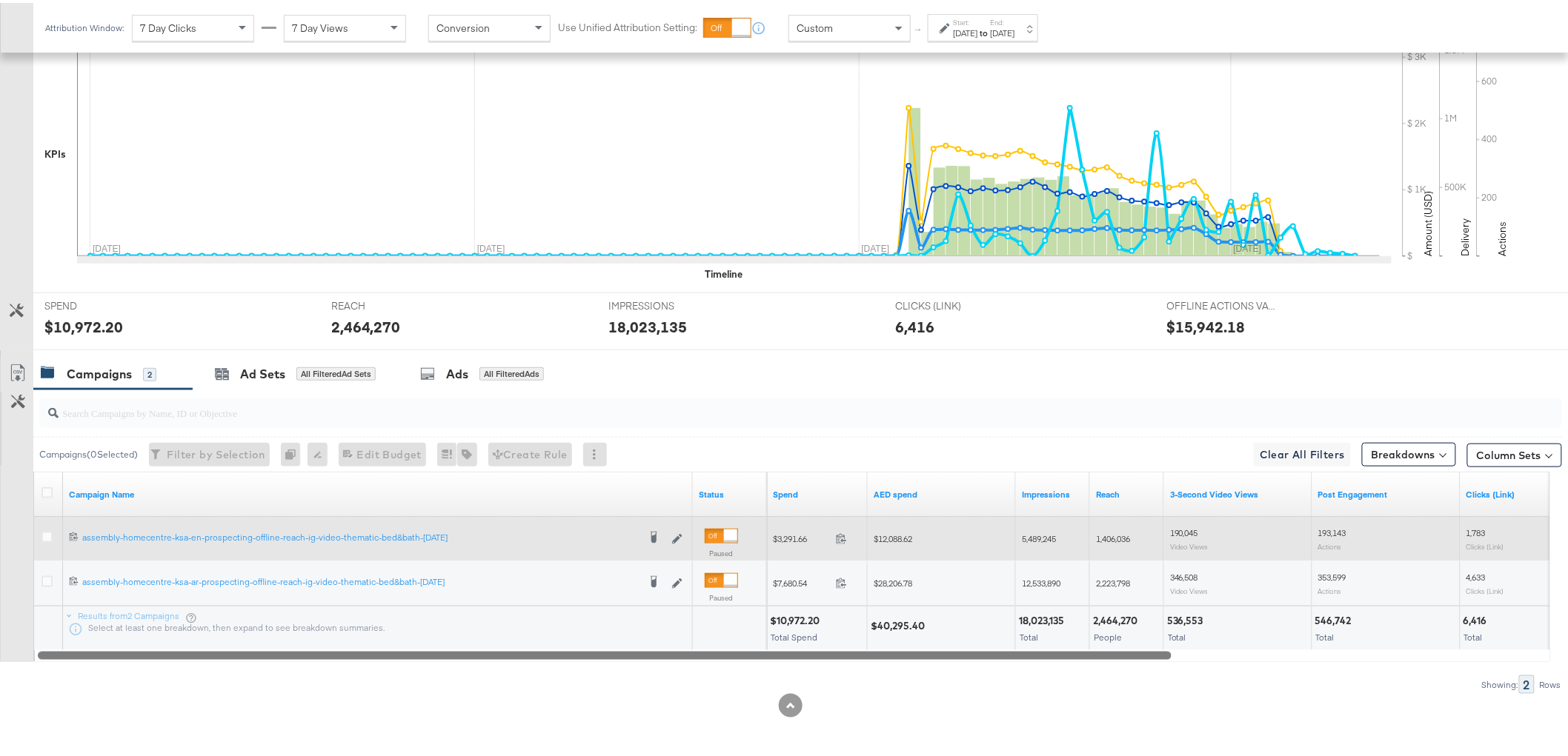
click at [1100, 535] on span "1,406,036" at bounding box center [1112, 536] width 34 height 12
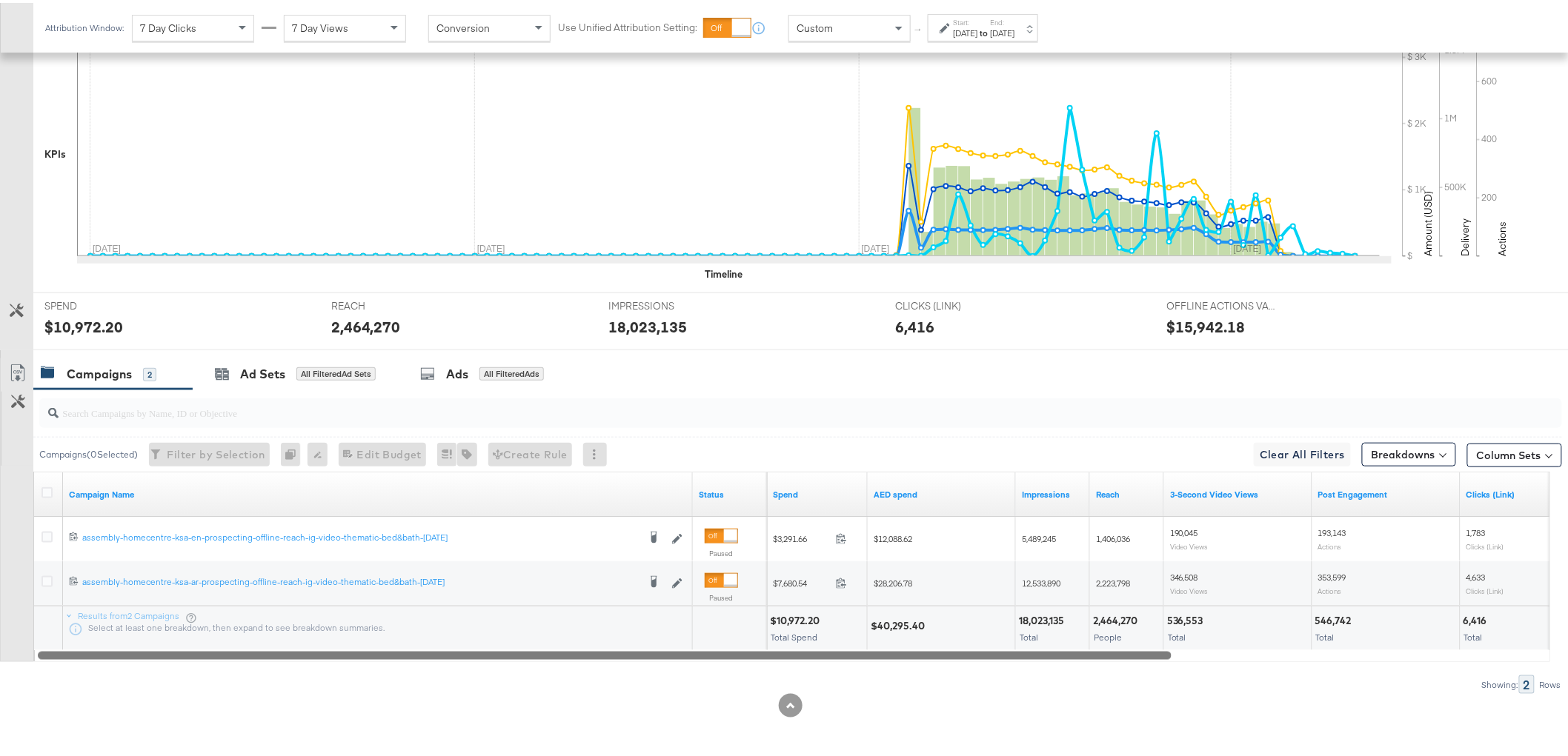
click at [1198, 618] on div "536,553" at bounding box center [1187, 618] width 41 height 14
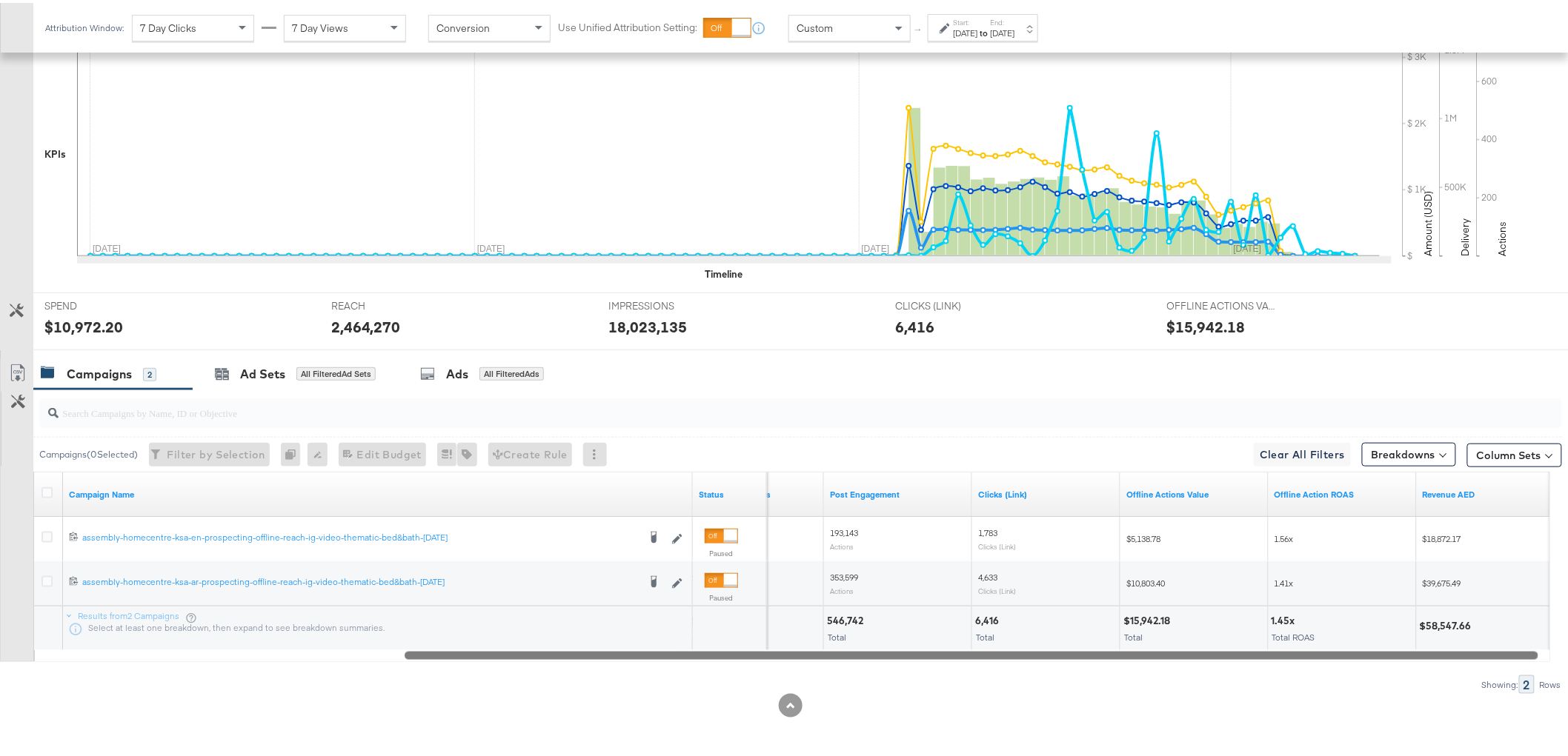
drag, startPoint x: 1143, startPoint y: 653, endPoint x: 1511, endPoint y: 634, distance: 368.5
click at [1511, 634] on div "Campaign Name Status 3-Second Video Views Post Engagement Clicks (Link) Offline…" at bounding box center [792, 564] width 1517 height 190
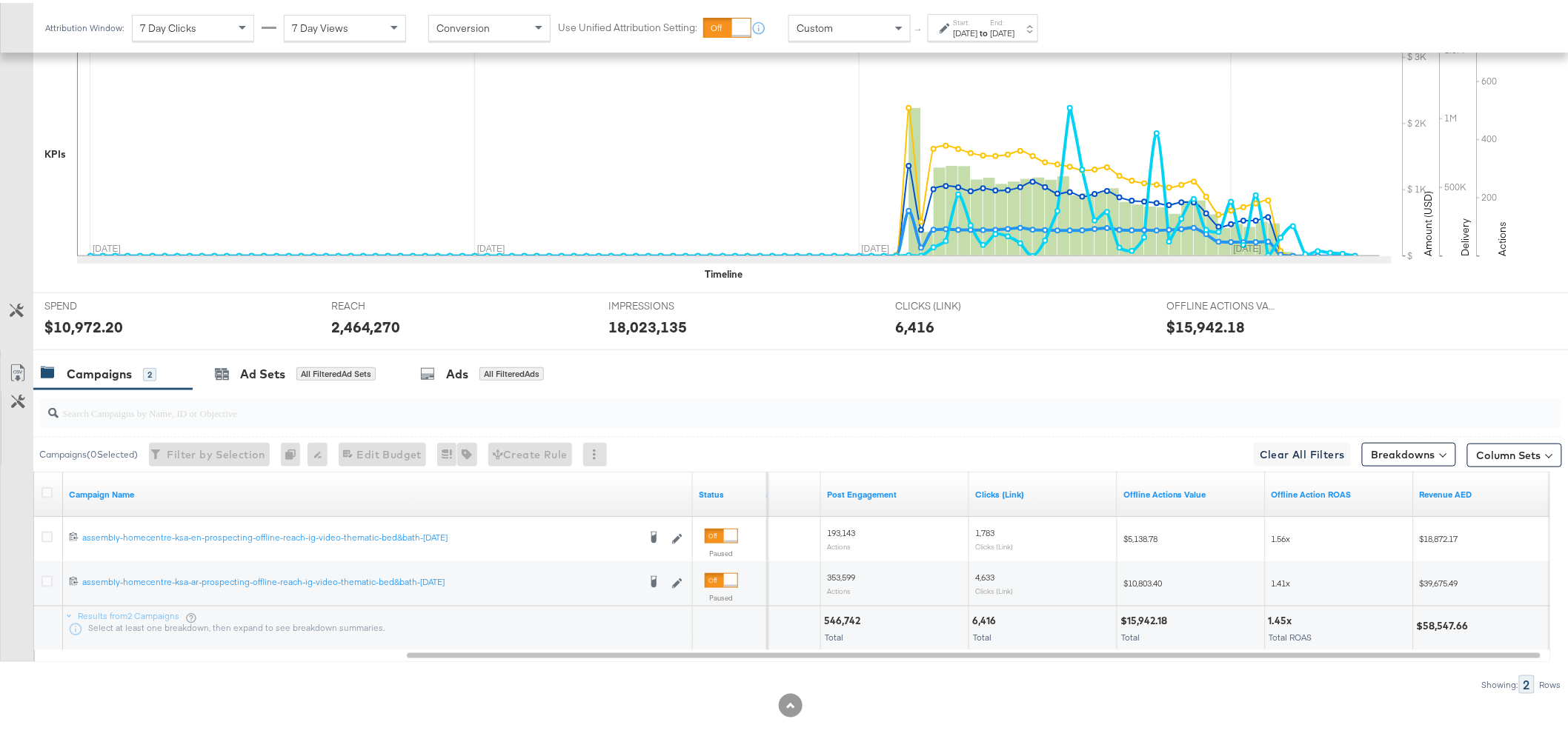
click at [1453, 625] on div "$58,547.66" at bounding box center [1444, 623] width 56 height 14
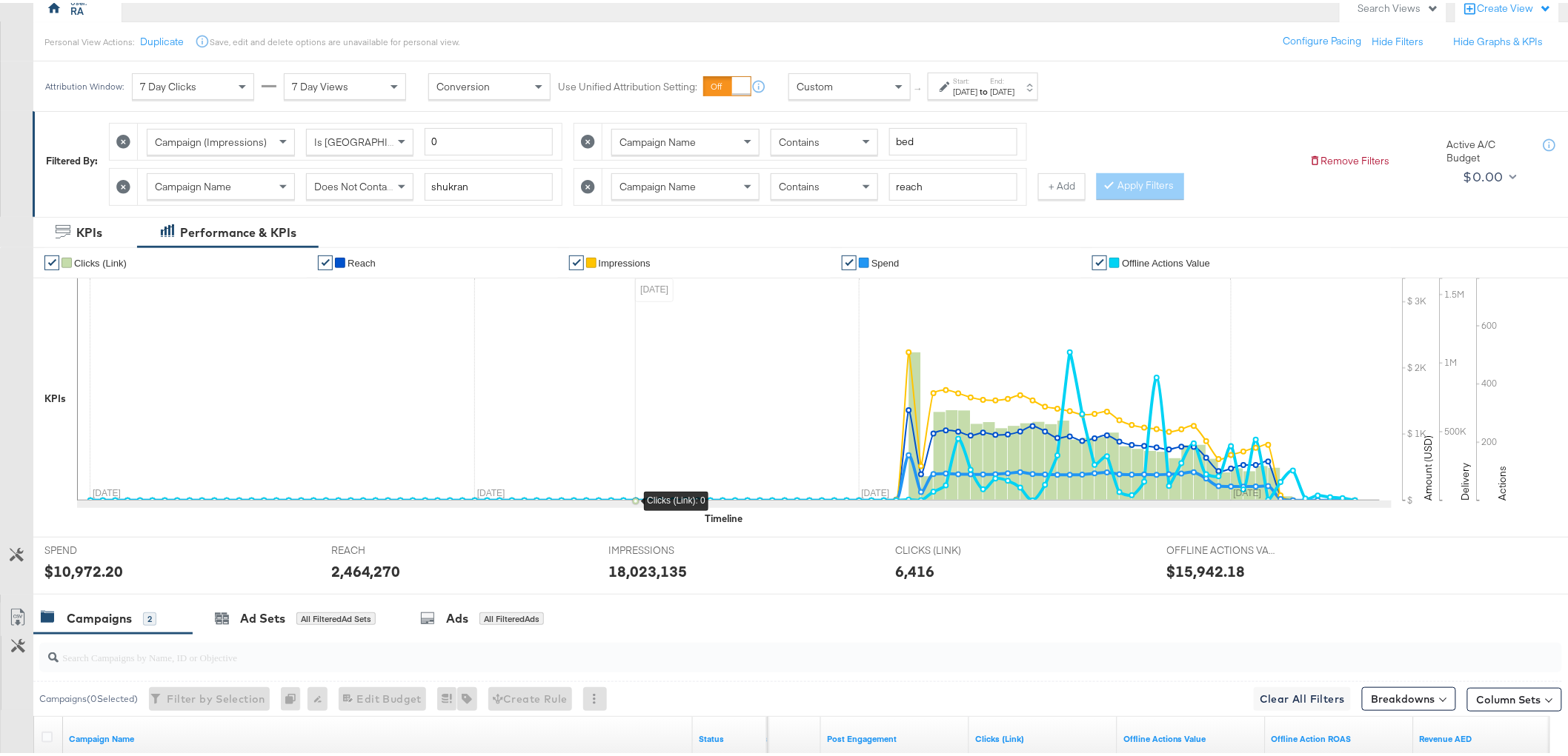
scroll to position [145, 0]
click at [360, 185] on span "Does Not Contain" at bounding box center [354, 185] width 81 height 14
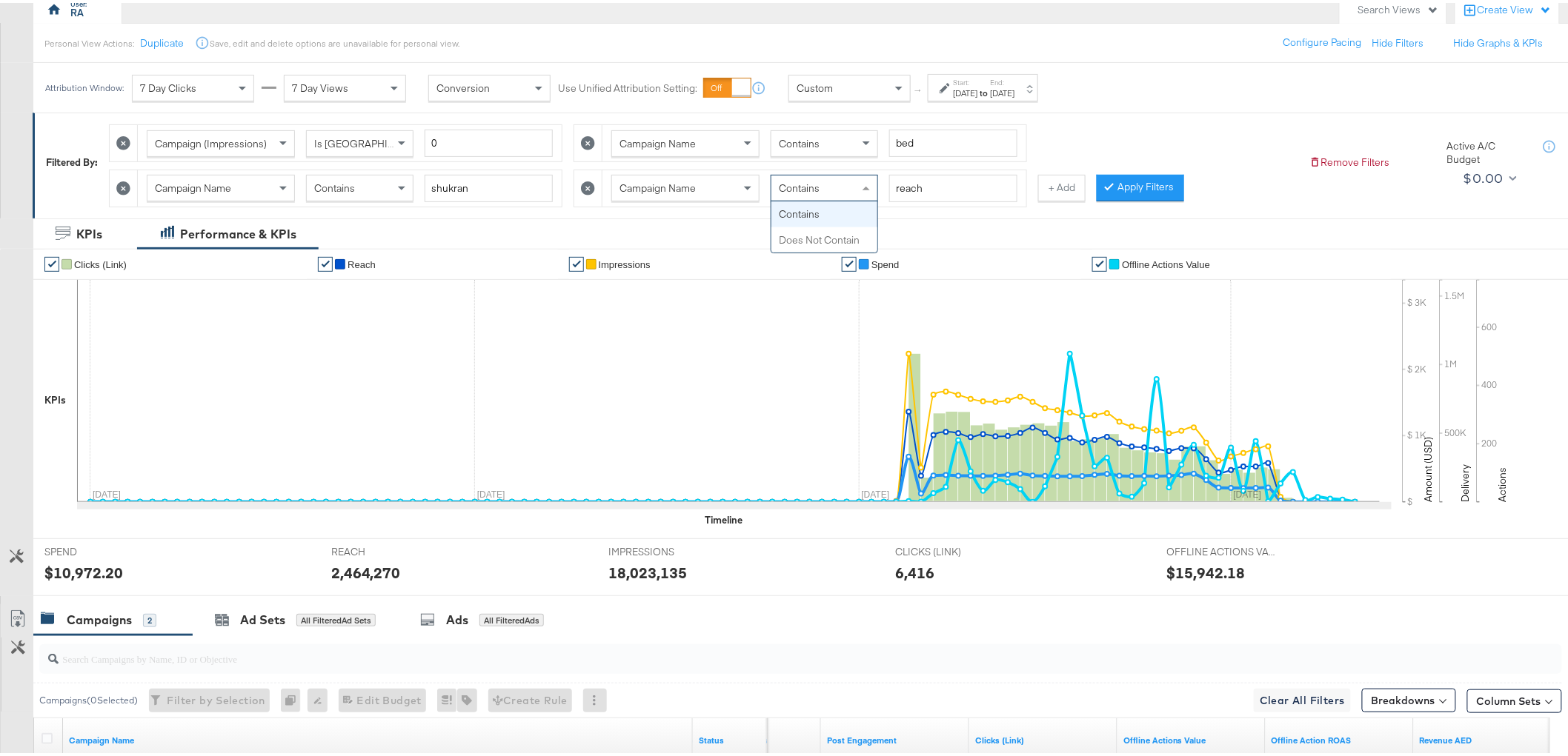
click at [832, 182] on div "Contains" at bounding box center [825, 185] width 106 height 25
click at [1172, 189] on button "Apply Filters" at bounding box center [1140, 185] width 88 height 27
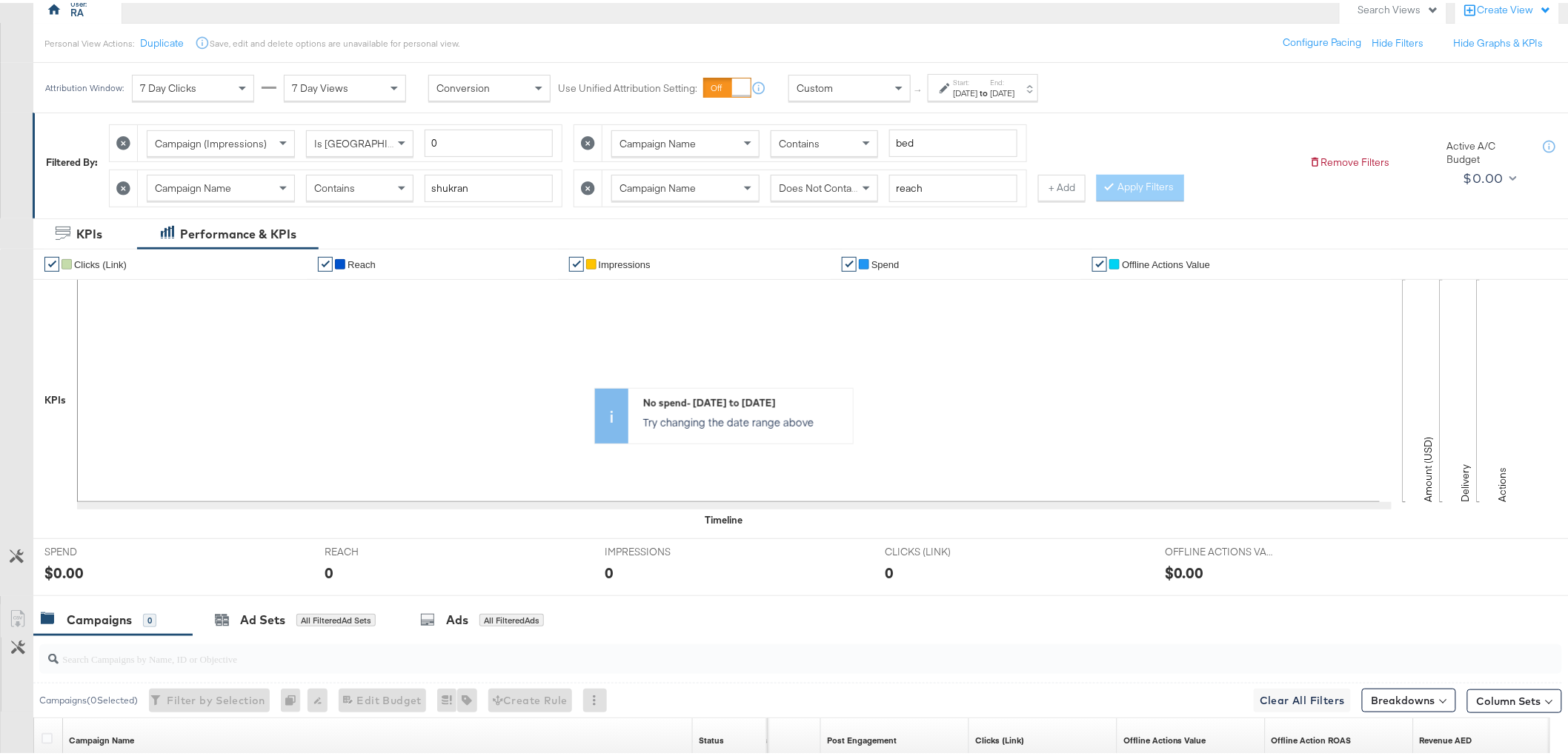
click at [831, 188] on span "Does Not Contain" at bounding box center [819, 185] width 81 height 14
click at [1142, 189] on button "Apply Filters" at bounding box center [1140, 185] width 88 height 27
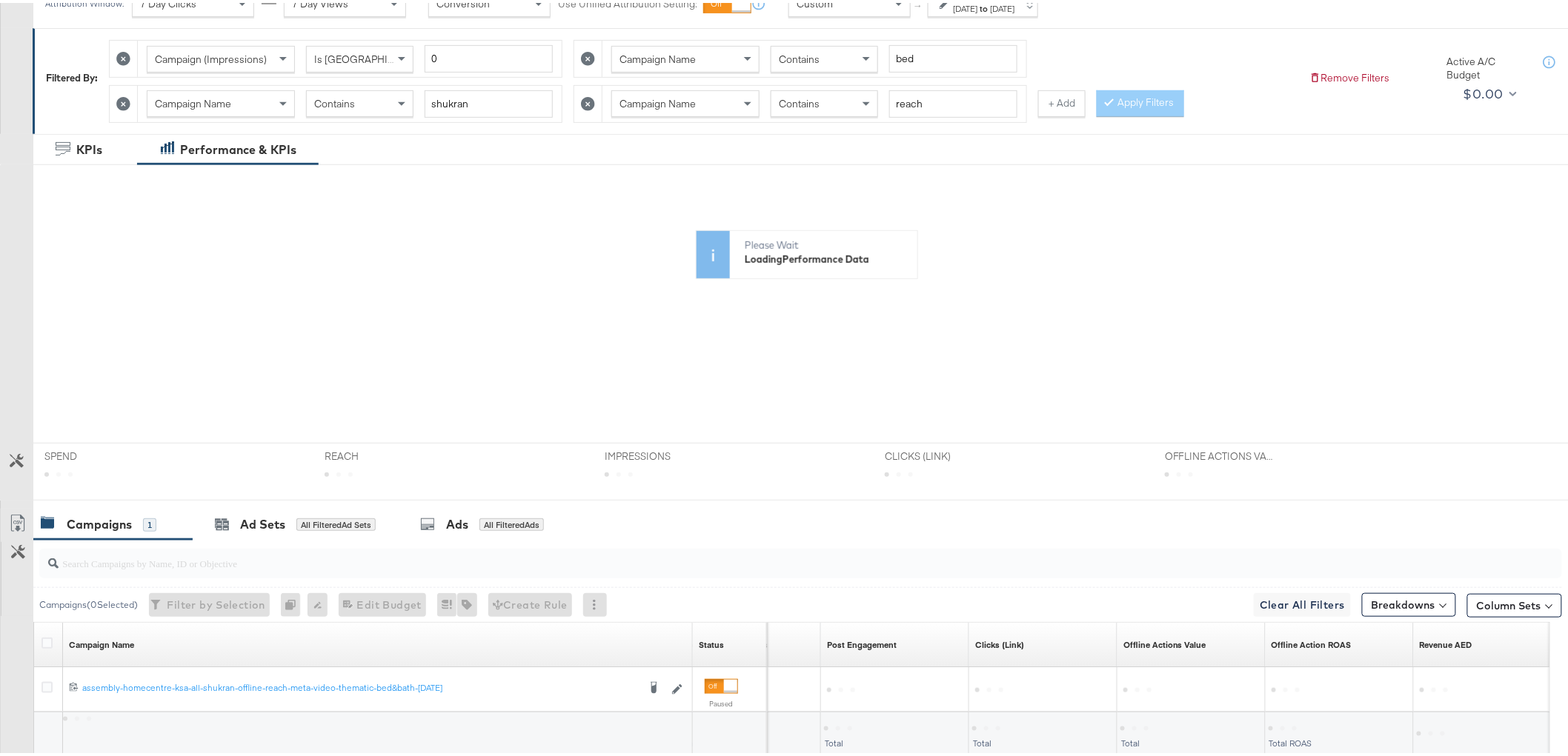
scroll to position [336, 0]
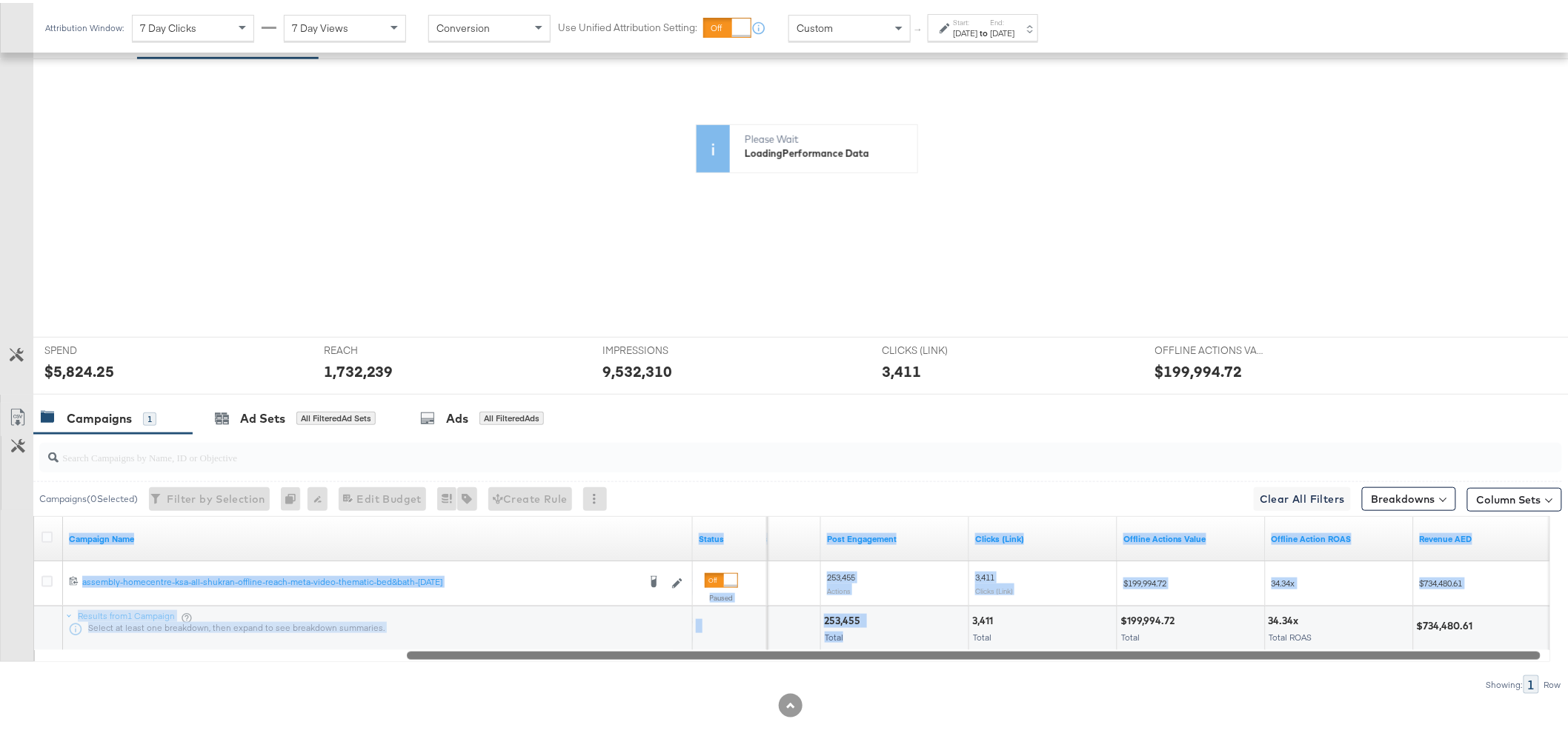
click at [900, 653] on div "Campaign Name Status 3-Second Video Views Post Engagement Clicks (Link) Offline…" at bounding box center [792, 586] width 1517 height 146
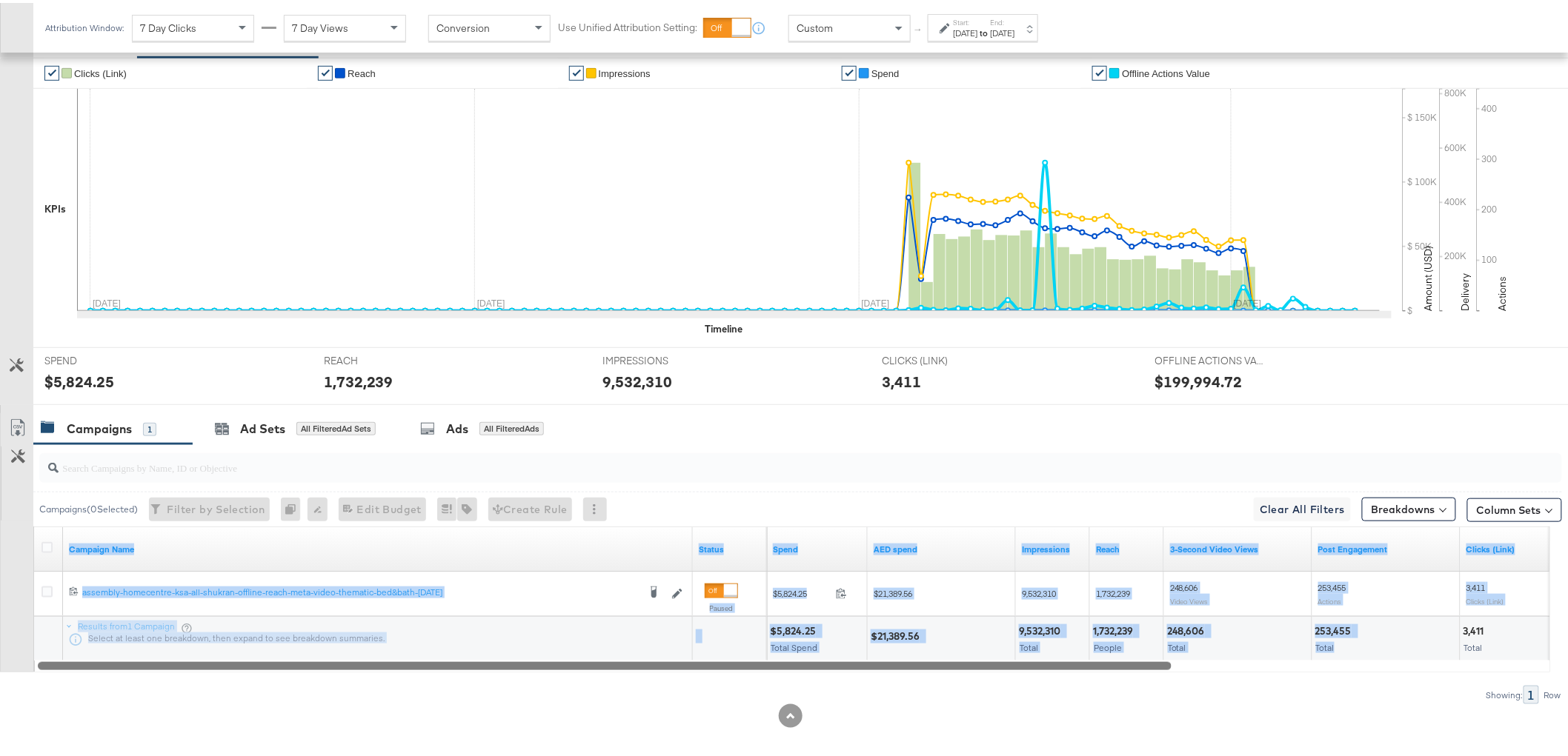
drag, startPoint x: 899, startPoint y: 656, endPoint x: 441, endPoint y: 651, distance: 458.0
click at [418, 648] on div "Campaign Name Status Spend AED spend Impressions Reach 3-Second Video Views Pos…" at bounding box center [792, 596] width 1517 height 146
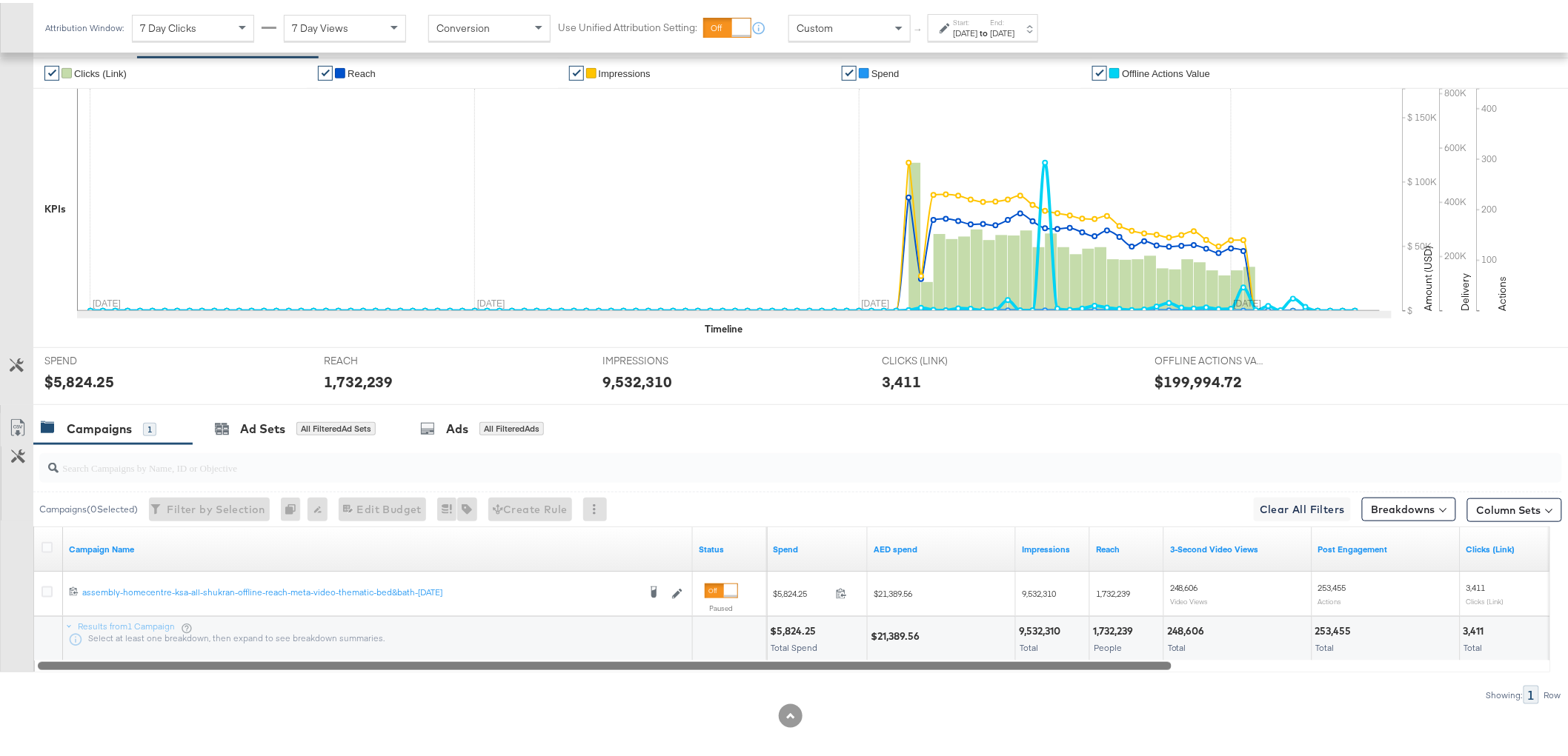
click at [998, 704] on div at bounding box center [790, 714] width 1581 height 24
click at [903, 635] on div "$21,389.56" at bounding box center [897, 633] width 53 height 14
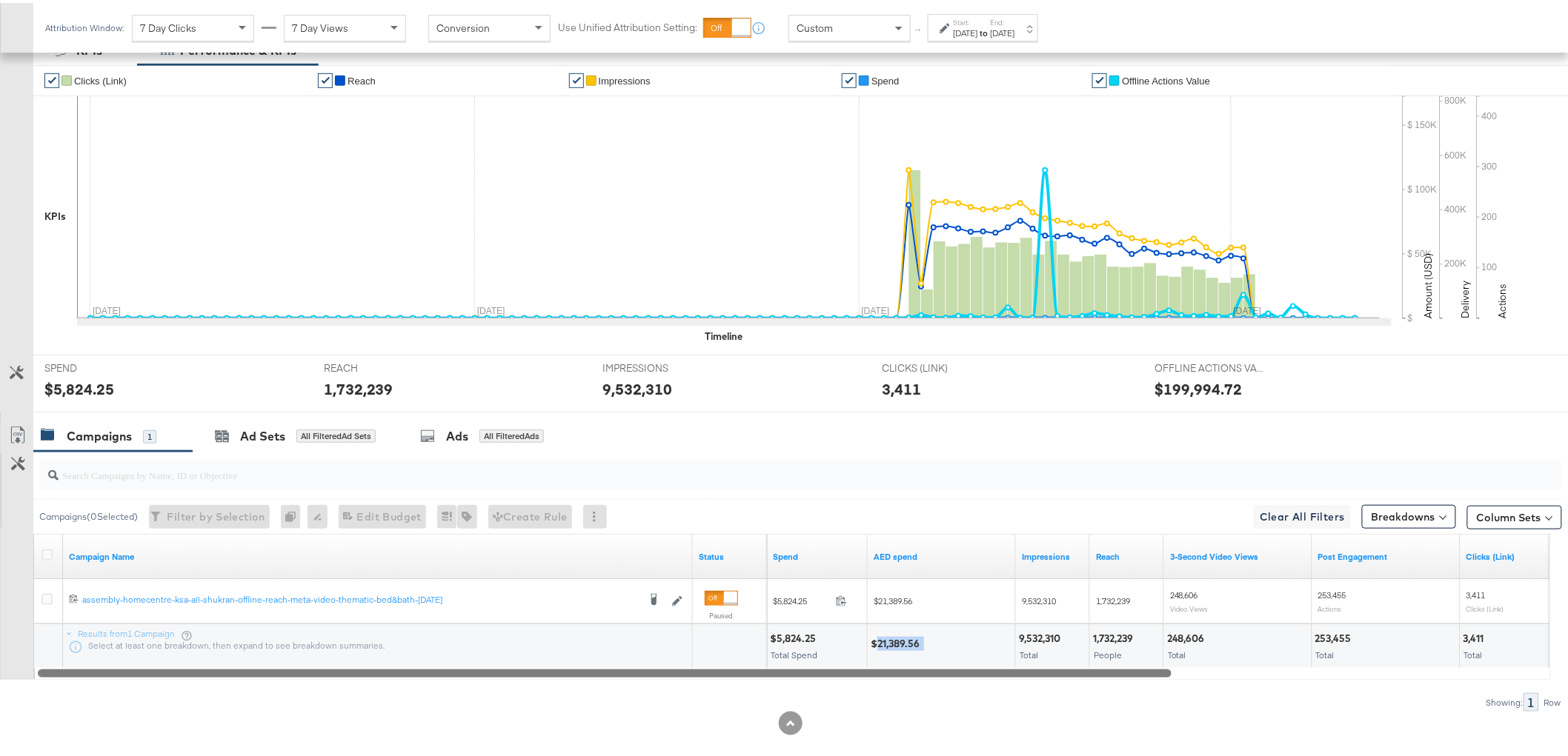
scroll to position [82, 0]
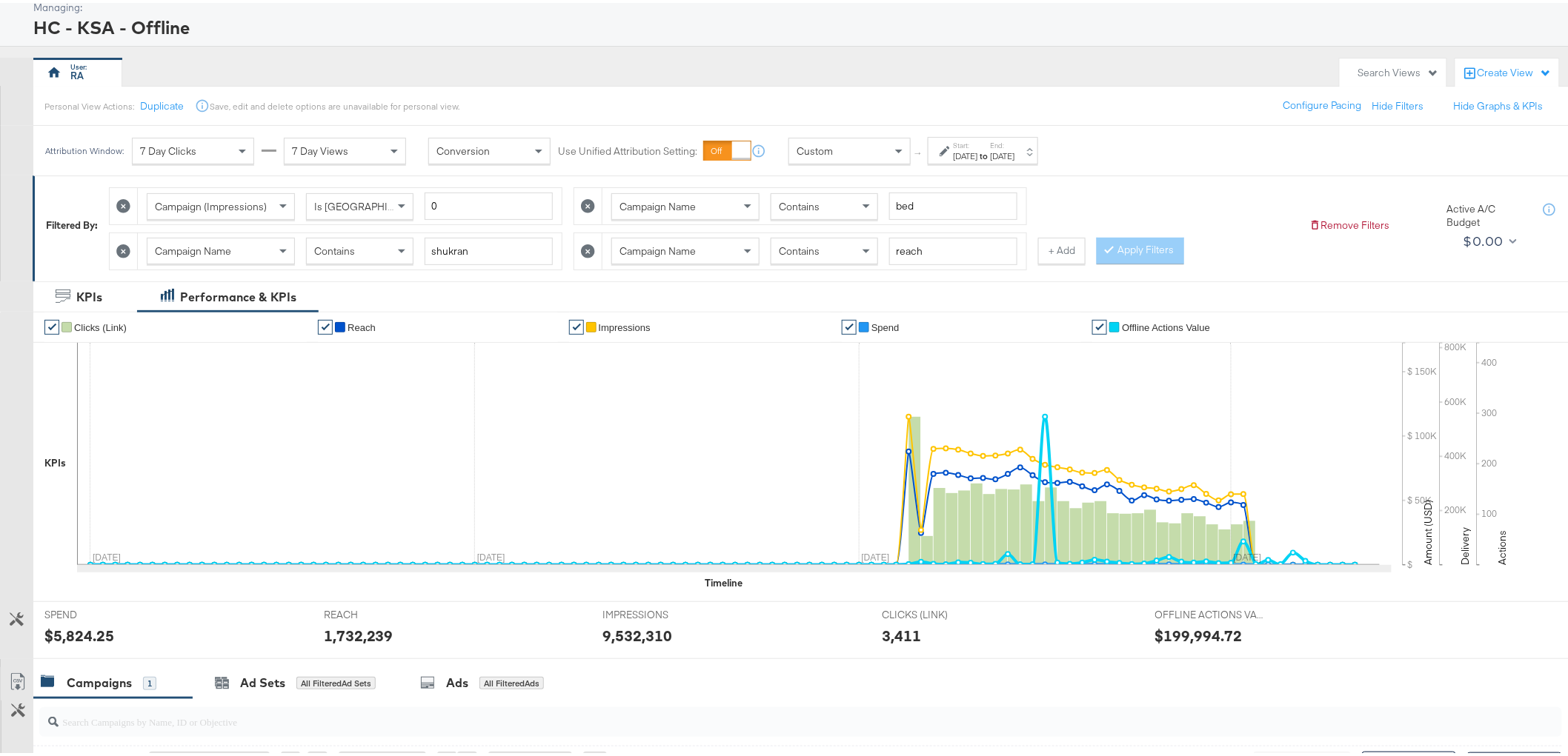
click at [586, 243] on icon at bounding box center [588, 248] width 14 height 14
click at [128, 250] on icon at bounding box center [123, 248] width 14 height 14
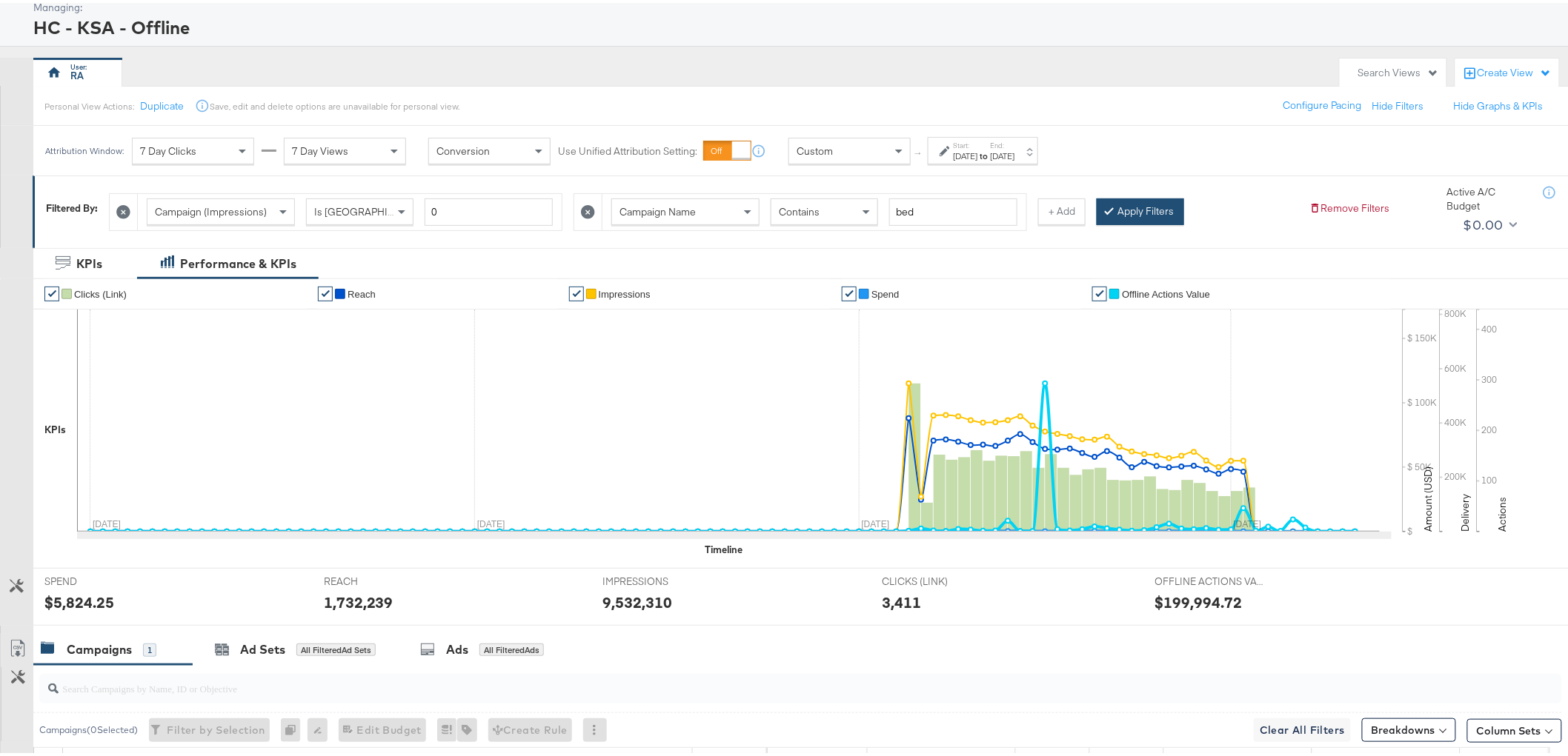
click at [1114, 212] on div at bounding box center [1111, 209] width 11 height 14
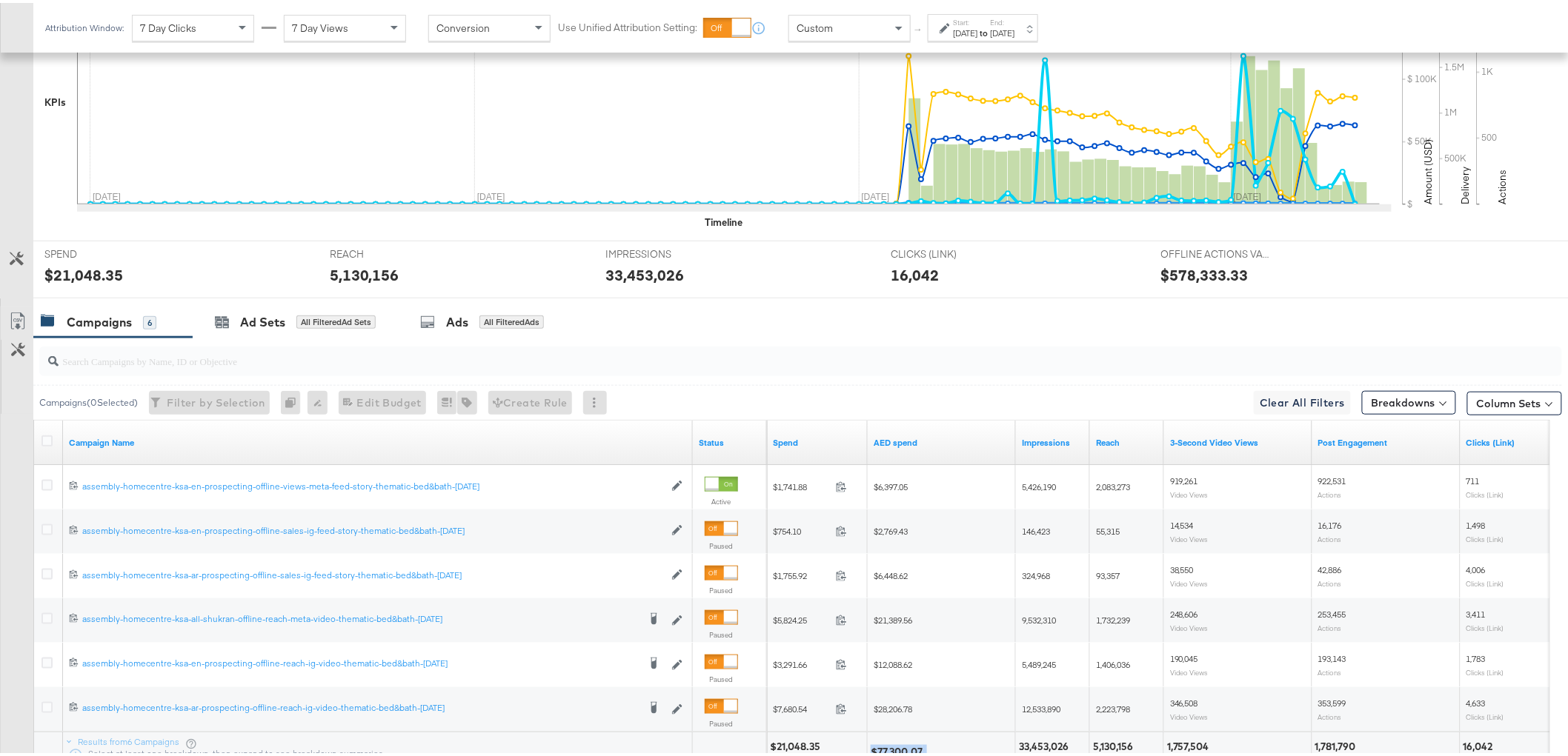
scroll to position [536, 0]
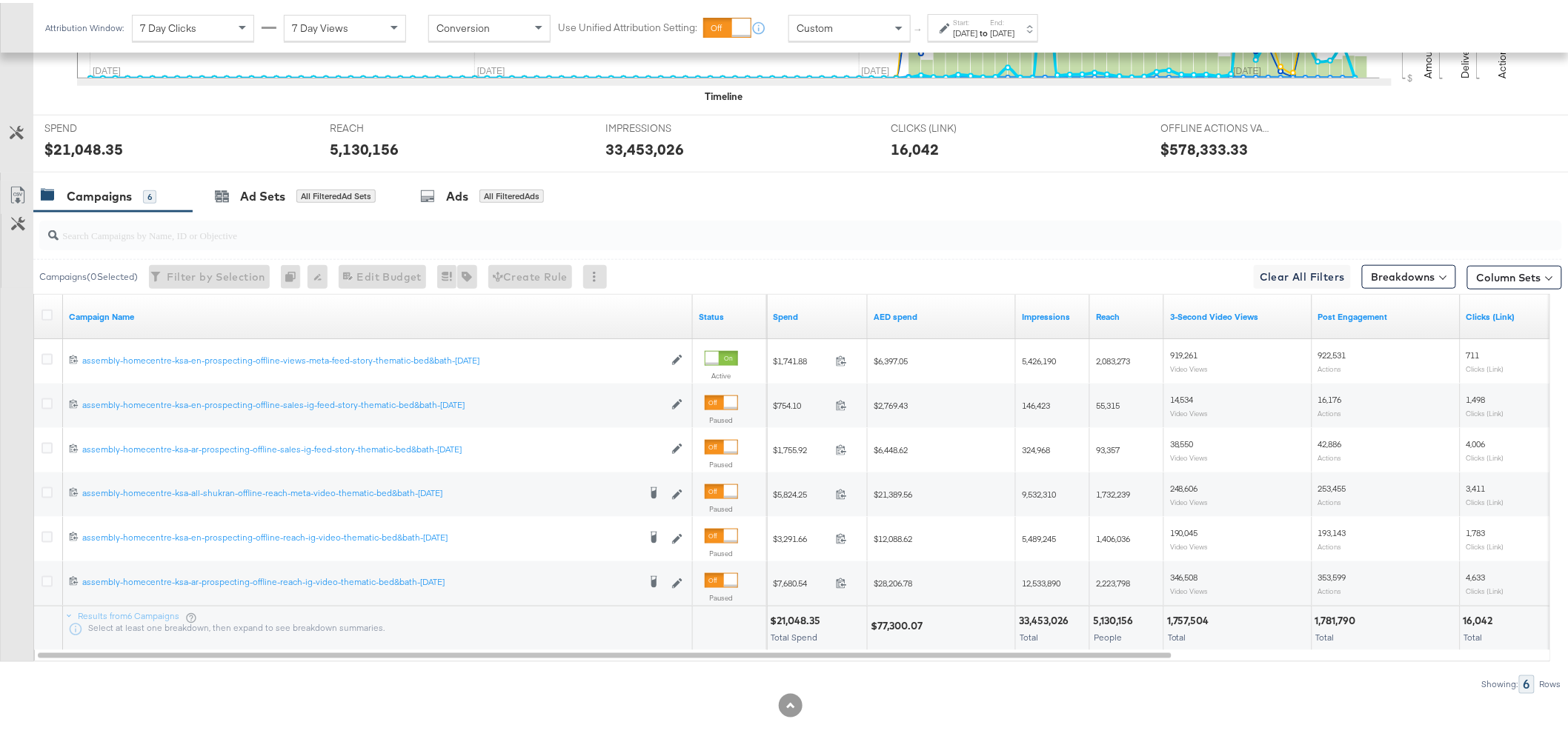
click at [39, 305] on div at bounding box center [49, 315] width 27 height 27
click at [45, 314] on icon at bounding box center [47, 313] width 12 height 12
click at [0, 0] on input "checkbox" at bounding box center [0, 0] width 0 height 0
click at [469, 188] on div "Ads for 6 Campaigns" at bounding box center [480, 194] width 132 height 17
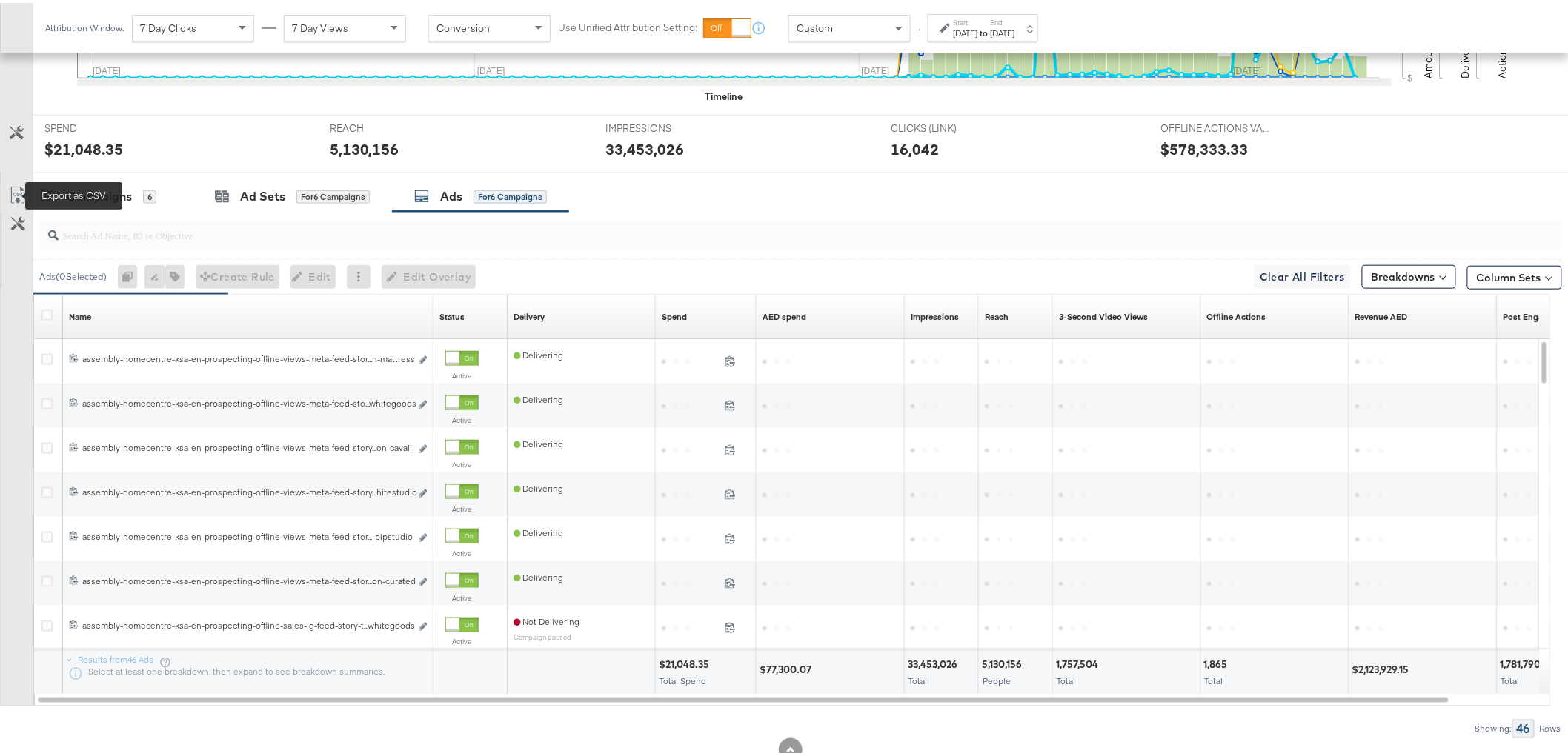
click at [19, 197] on icon at bounding box center [17, 192] width 17 height 17
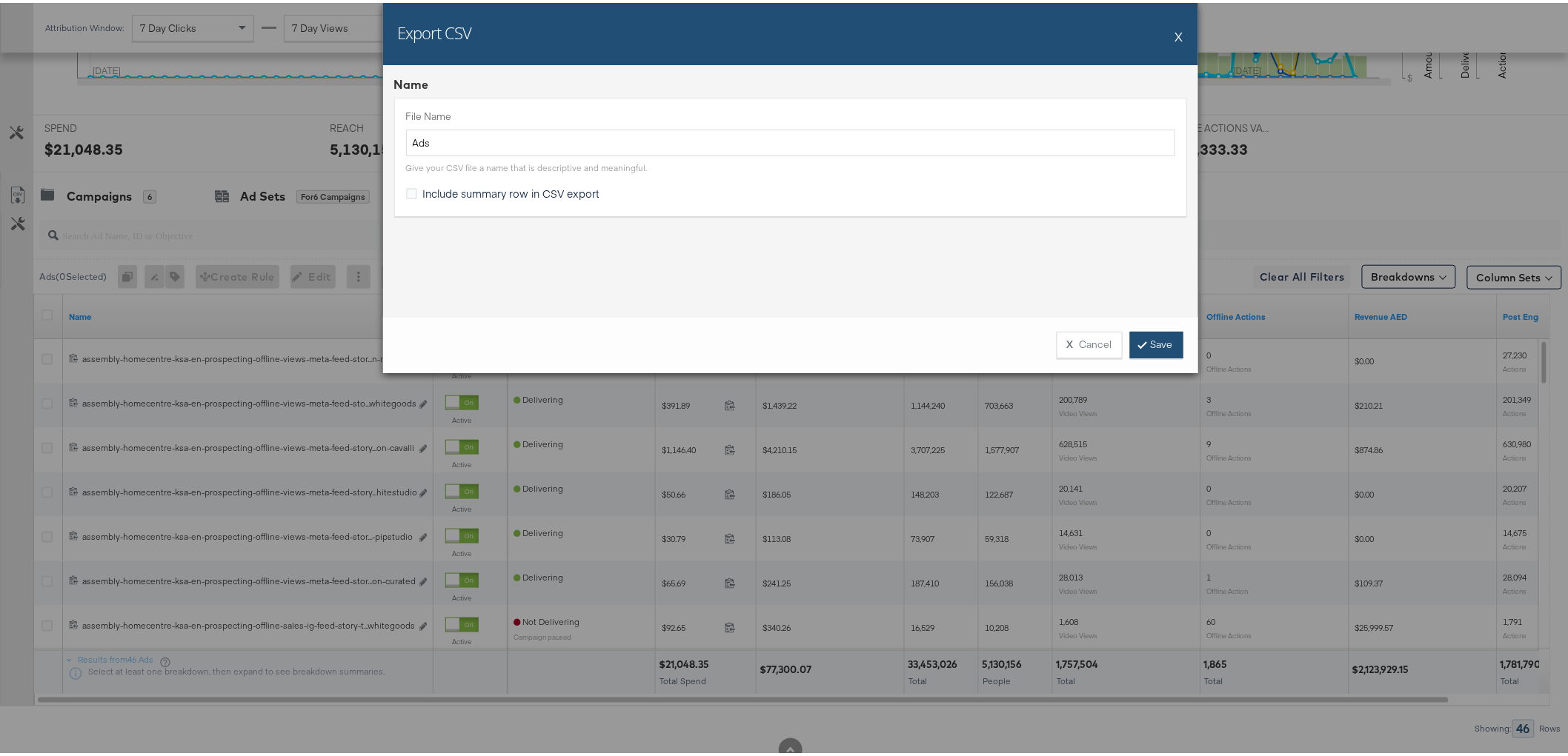
click at [1138, 349] on link "Save" at bounding box center [1156, 343] width 53 height 27
